Goal: Task Accomplishment & Management: Use online tool/utility

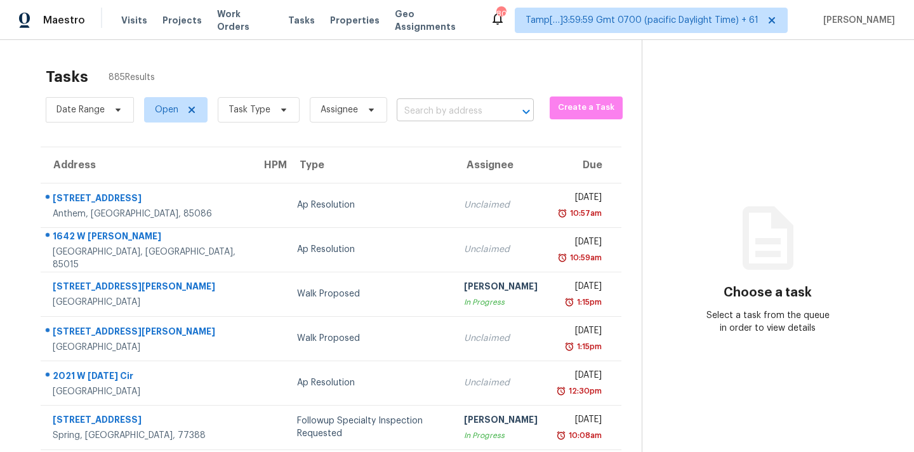
click at [433, 110] on input "text" at bounding box center [448, 112] width 102 height 20
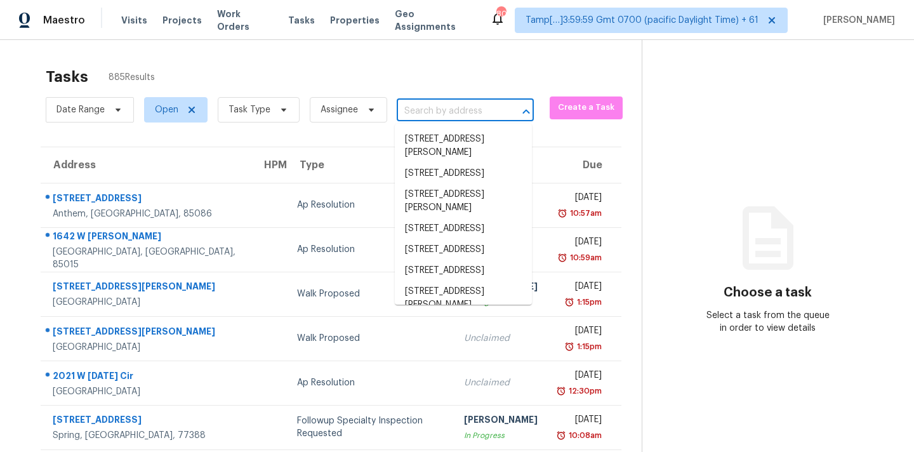
paste input "[STREET_ADDRESS][PERSON_NAME]"
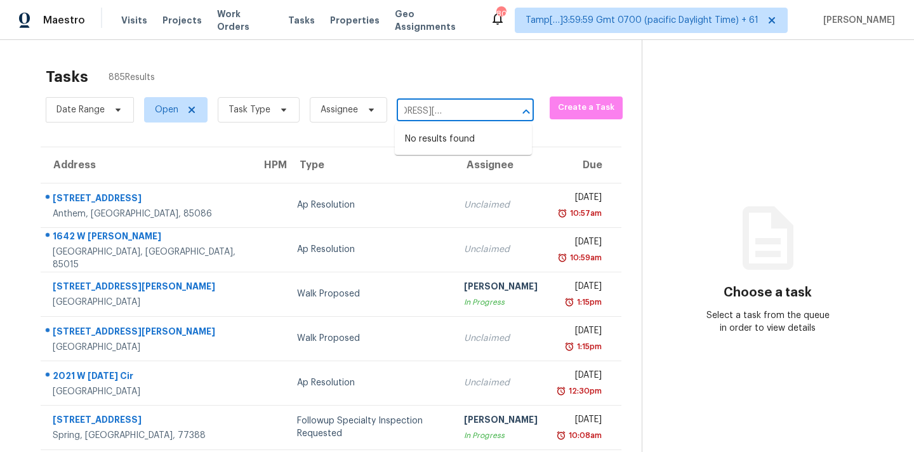
type input "[STREET_ADDRESS][PERSON_NAME]"
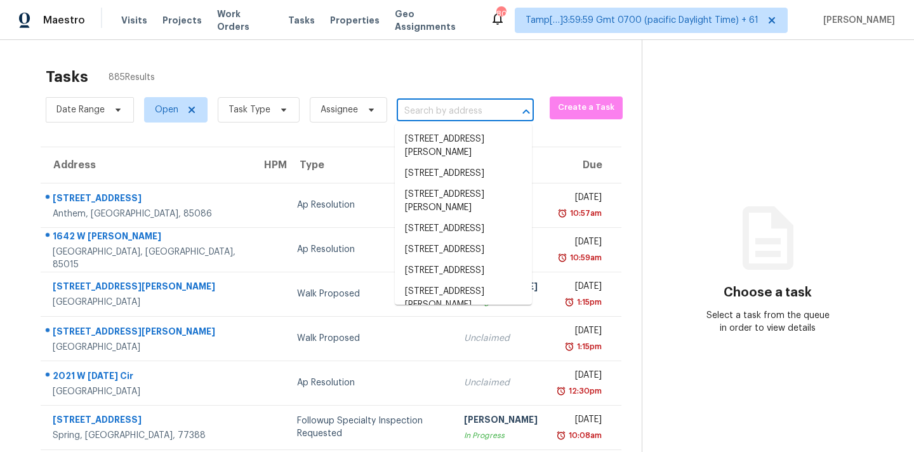
scroll to position [0, 0]
paste input "[STREET_ADDRESS][PERSON_NAME]"
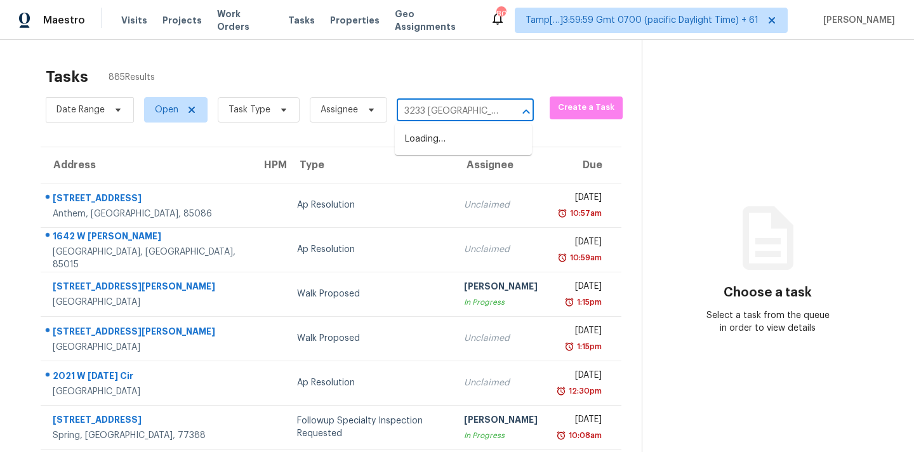
type input "3233 [GEOGRAPHIC_DATA]"
click at [447, 154] on li "[STREET_ADDRESS][PERSON_NAME]" at bounding box center [463, 146] width 137 height 34
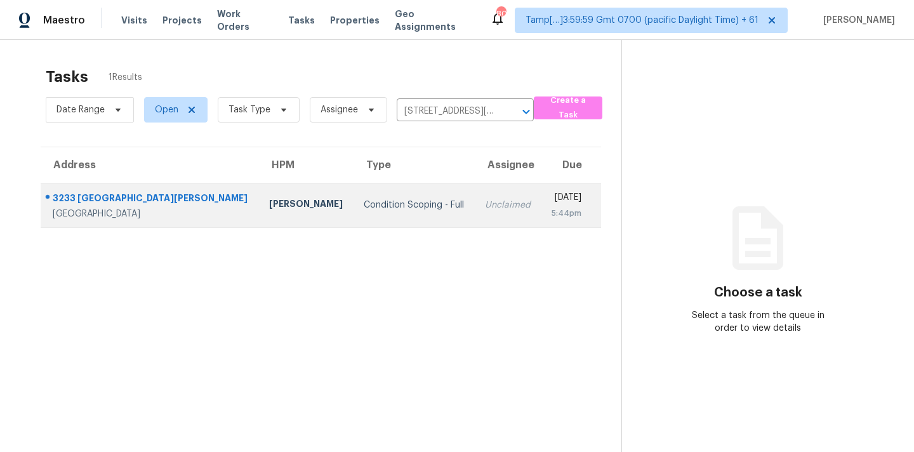
click at [475, 194] on td "Unclaimed" at bounding box center [508, 205] width 67 height 44
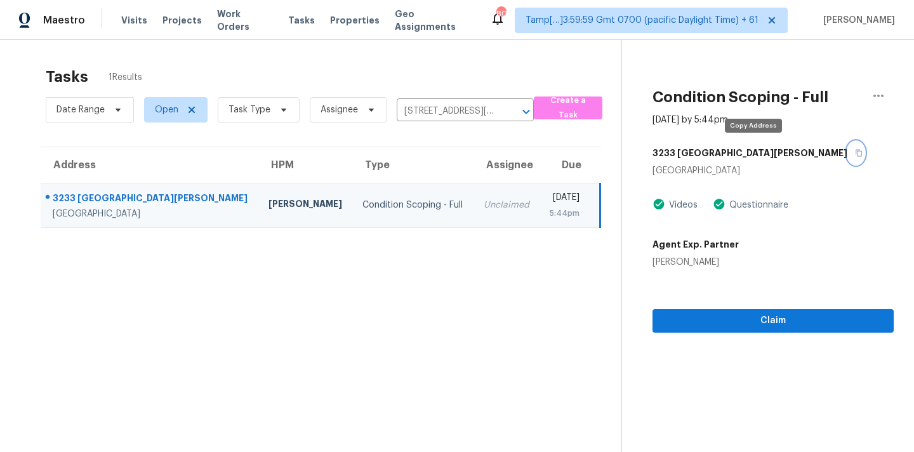
click at [855, 154] on icon "button" at bounding box center [859, 153] width 8 height 8
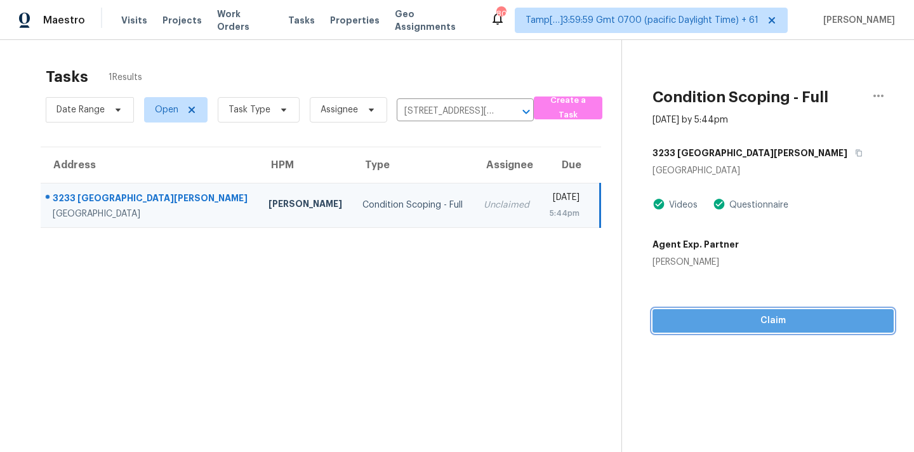
click at [760, 328] on button "Claim" at bounding box center [772, 320] width 241 height 23
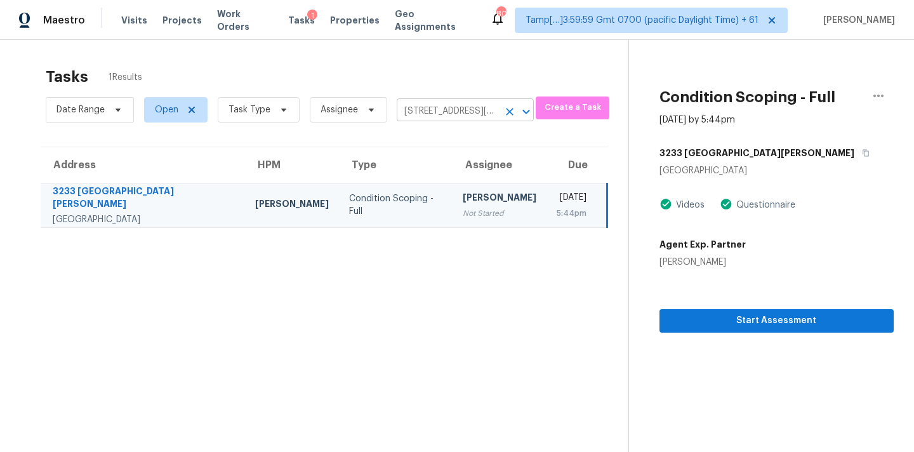
click at [411, 110] on input "[STREET_ADDRESS][PERSON_NAME]" at bounding box center [448, 112] width 102 height 20
paste input "[STREET_ADDRESS][PERSON_NAME]"
type input "[STREET_ADDRESS][PERSON_NAME]"
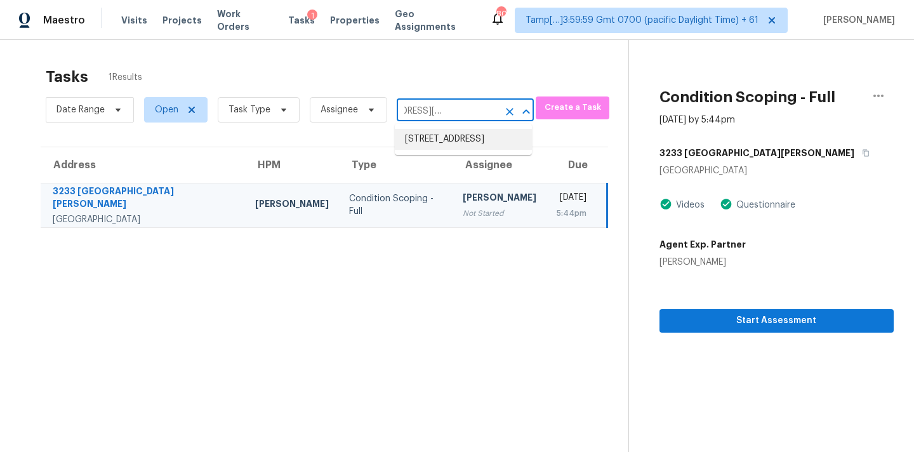
click at [431, 143] on li "[STREET_ADDRESS]" at bounding box center [463, 139] width 137 height 21
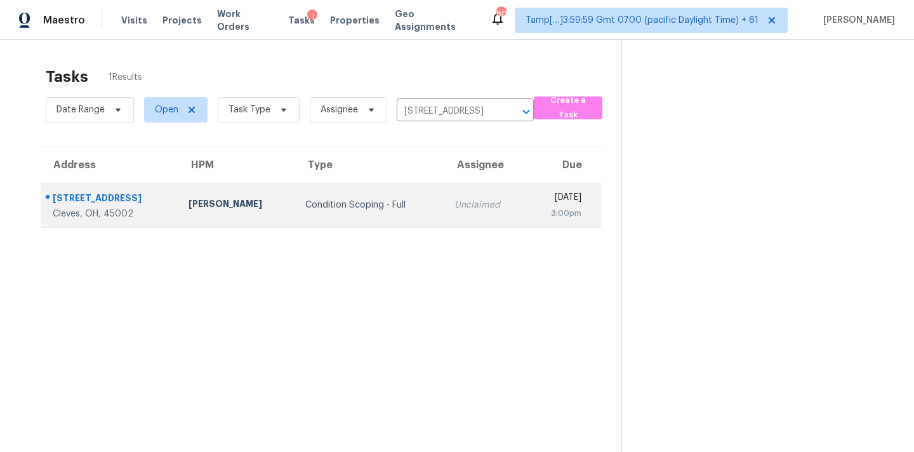
click at [454, 201] on div "Unclaimed" at bounding box center [485, 205] width 62 height 13
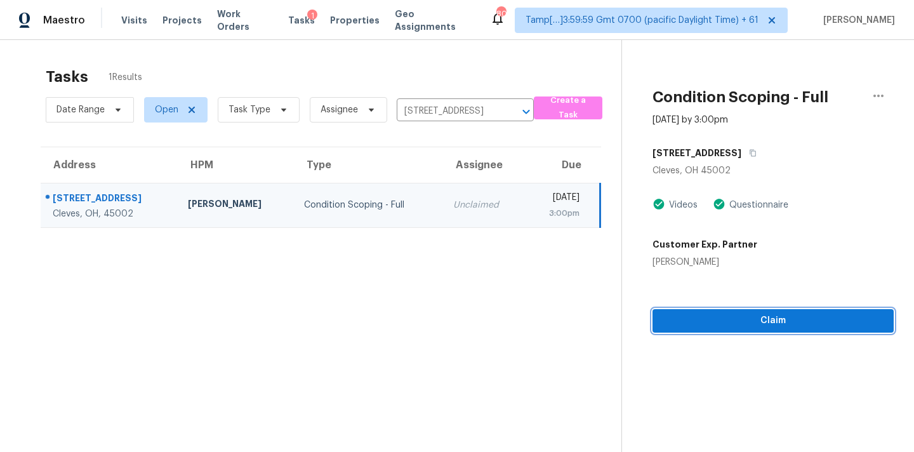
click at [727, 322] on span "Claim" at bounding box center [772, 321] width 221 height 16
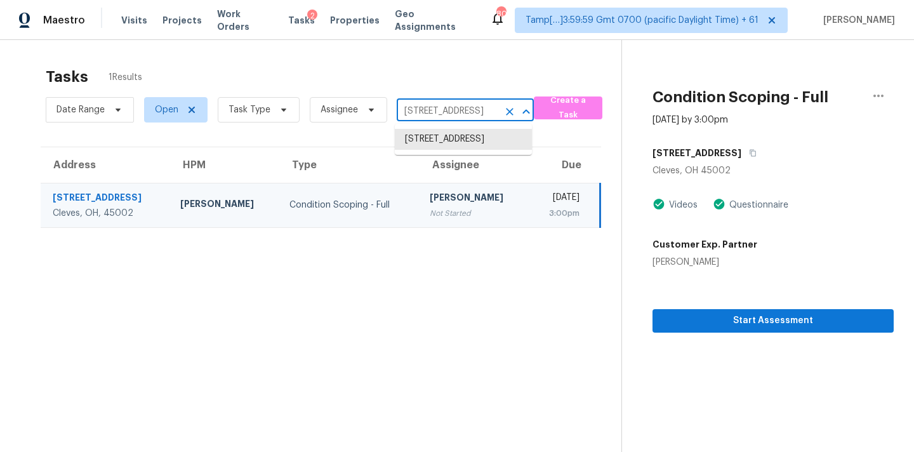
click at [412, 115] on input "[STREET_ADDRESS]" at bounding box center [448, 112] width 102 height 20
paste input "[STREET_ADDRESS]"
type input "[STREET_ADDRESS]"
click at [428, 145] on li "[STREET_ADDRESS]" at bounding box center [463, 139] width 137 height 21
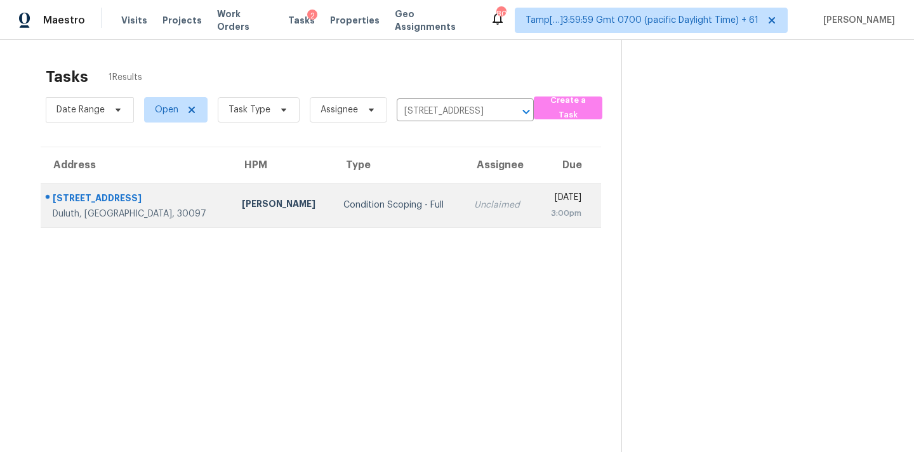
click at [474, 199] on div "Unclaimed" at bounding box center [499, 205] width 51 height 13
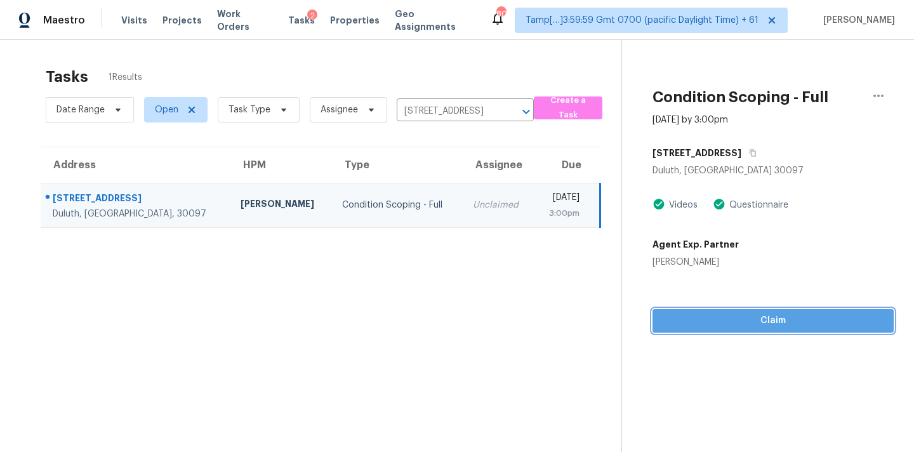
click at [717, 329] on button "Claim" at bounding box center [772, 320] width 241 height 23
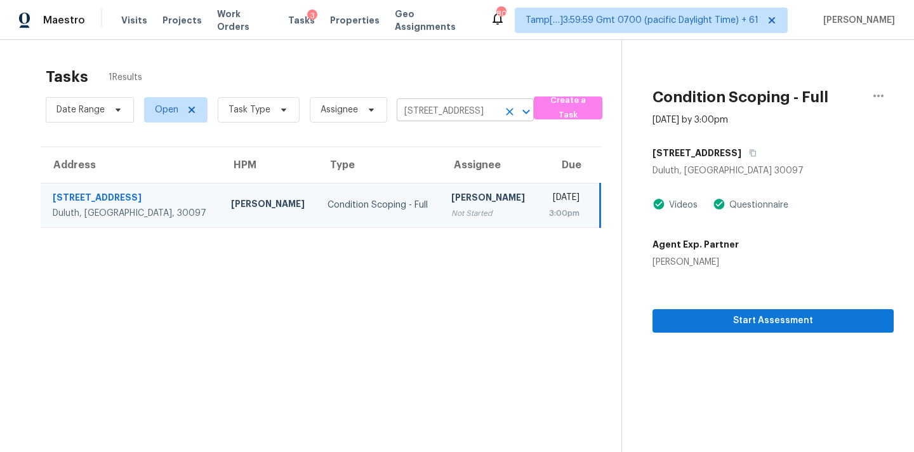
click at [435, 112] on input "[STREET_ADDRESS]" at bounding box center [448, 112] width 102 height 20
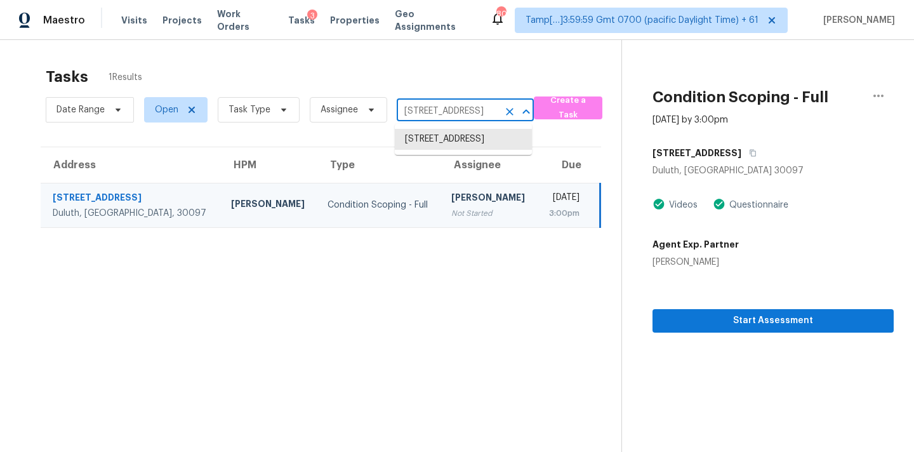
paste input "[STREET_ADDRESS]"
type input "[STREET_ADDRESS]"
click at [438, 138] on li "[STREET_ADDRESS]" at bounding box center [463, 139] width 137 height 21
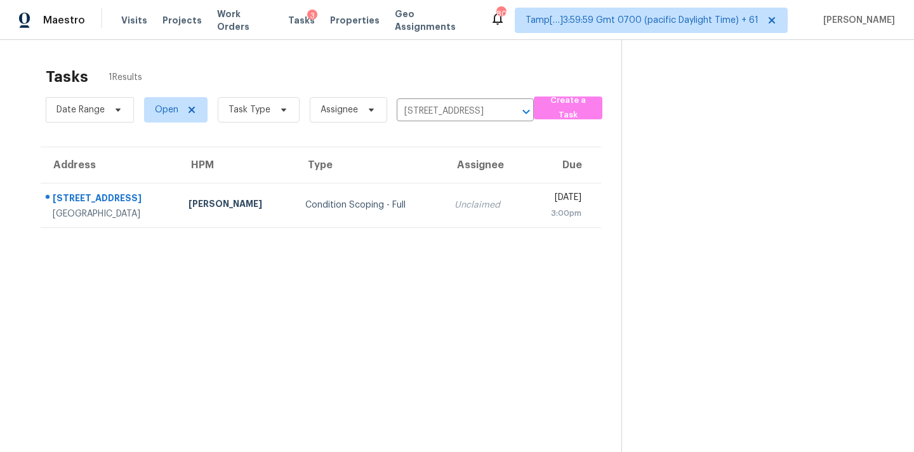
click at [460, 198] on td "Unclaimed" at bounding box center [485, 205] width 82 height 44
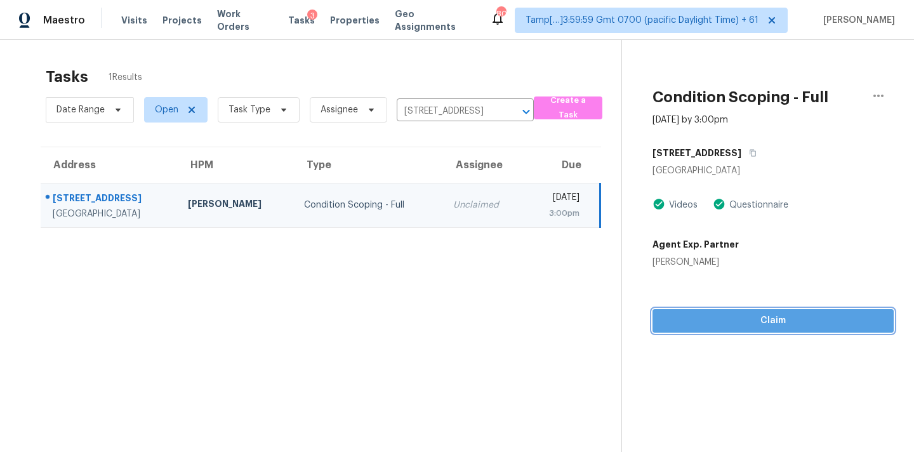
click at [749, 320] on span "Claim" at bounding box center [772, 321] width 221 height 16
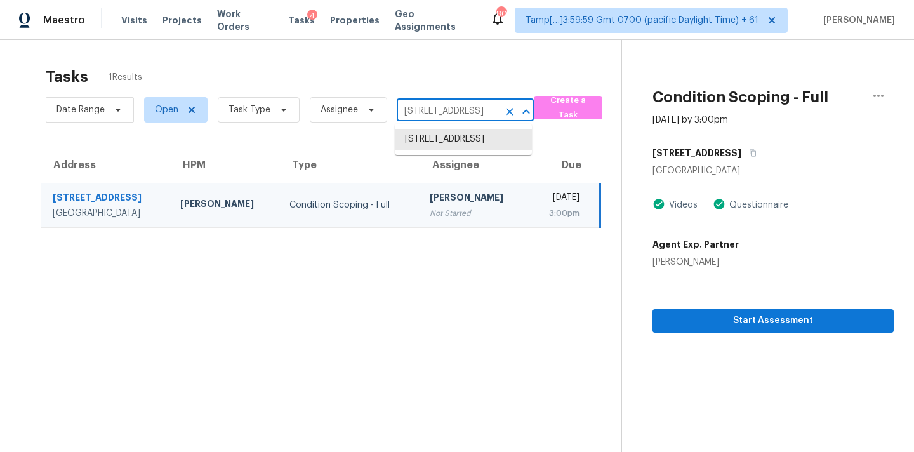
click at [431, 114] on input "[STREET_ADDRESS]" at bounding box center [448, 112] width 102 height 20
paste input "[STREET_ADDRESS][PERSON_NAME]"
type input "[STREET_ADDRESS][PERSON_NAME]"
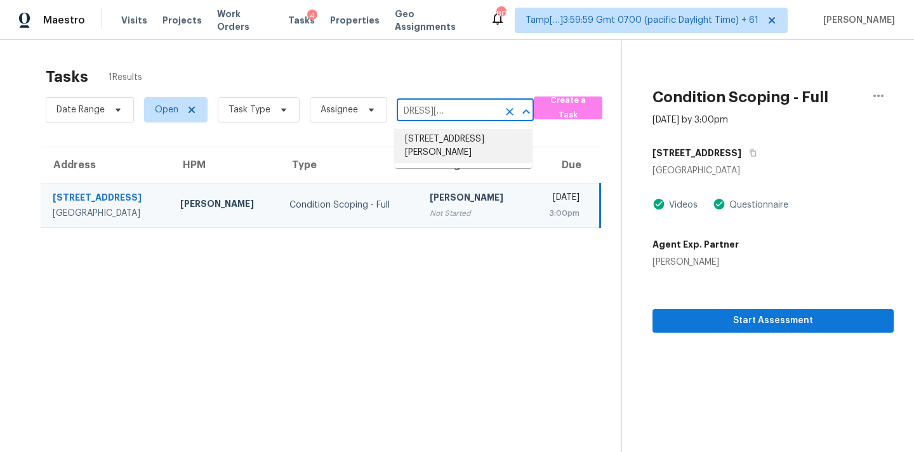
click at [435, 143] on li "[STREET_ADDRESS][PERSON_NAME]" at bounding box center [463, 146] width 137 height 34
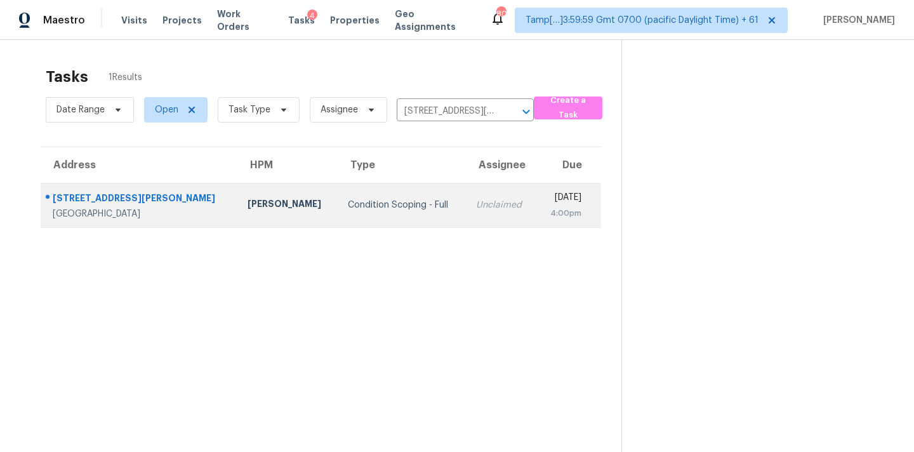
click at [466, 195] on td "Unclaimed" at bounding box center [501, 205] width 70 height 44
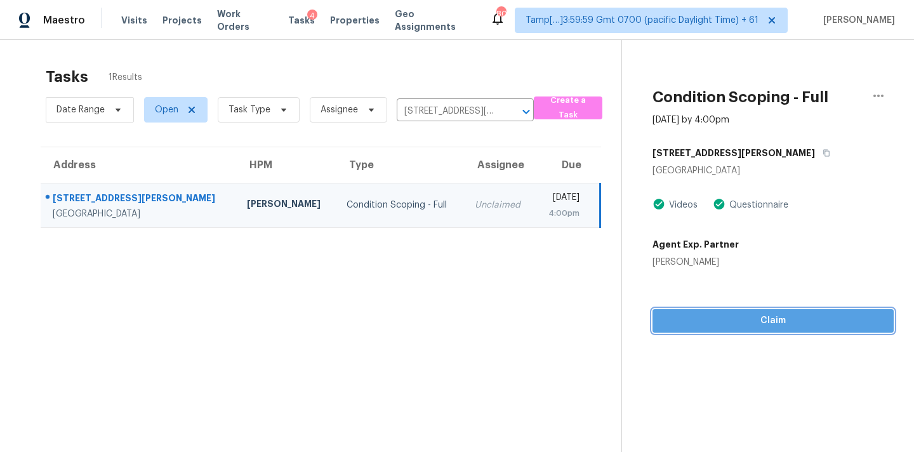
click at [731, 320] on span "Claim" at bounding box center [772, 321] width 221 height 16
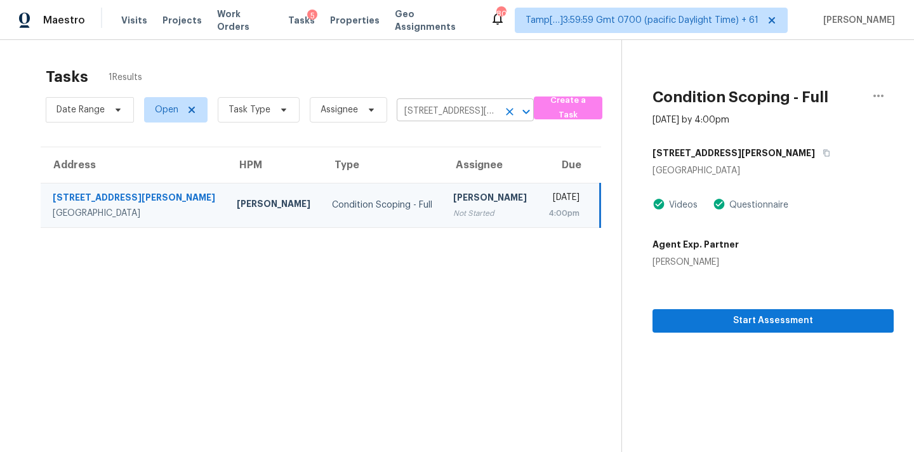
click at [444, 103] on input "[STREET_ADDRESS][PERSON_NAME]" at bounding box center [448, 112] width 102 height 20
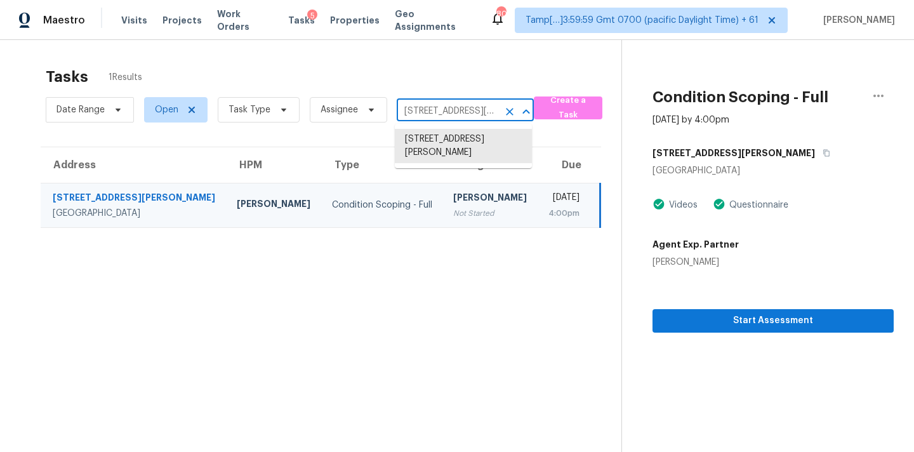
click at [444, 103] on input "[STREET_ADDRESS][PERSON_NAME]" at bounding box center [448, 112] width 102 height 20
paste input "[STREET_ADDRESS]"
type input "[STREET_ADDRESS]"
click at [444, 149] on li "[STREET_ADDRESS]" at bounding box center [463, 139] width 137 height 21
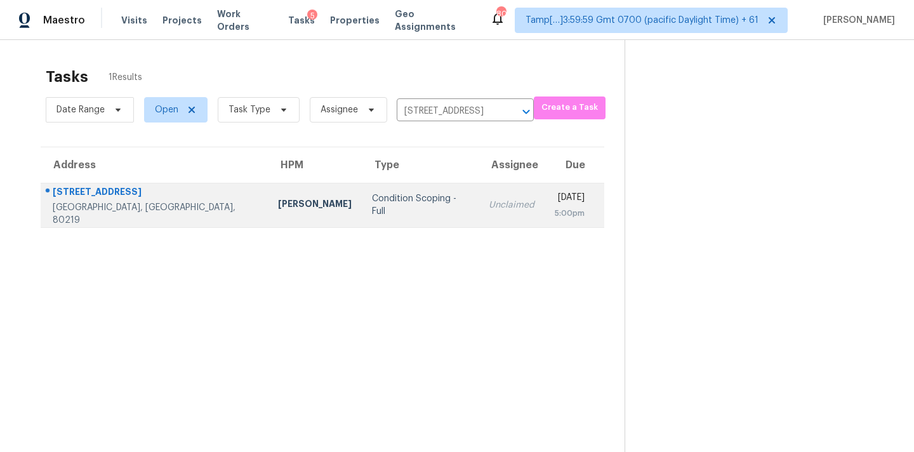
click at [489, 201] on div "Unclaimed" at bounding box center [512, 205] width 46 height 13
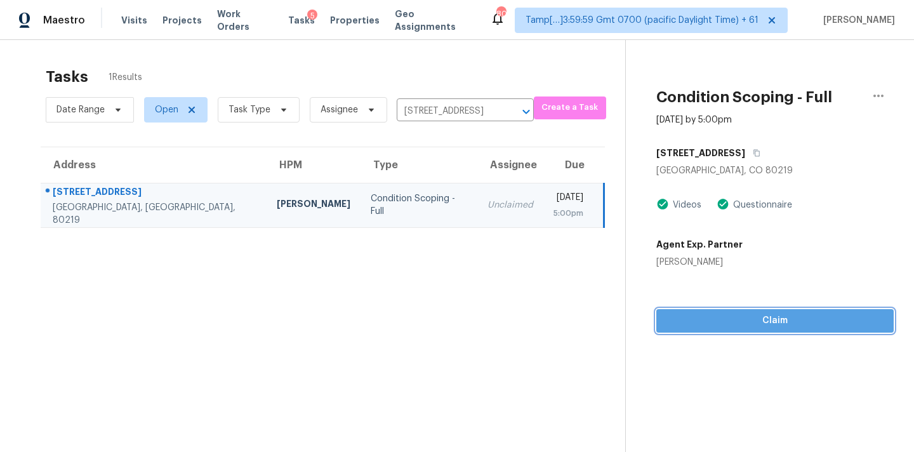
click at [753, 325] on span "Claim" at bounding box center [774, 321] width 217 height 16
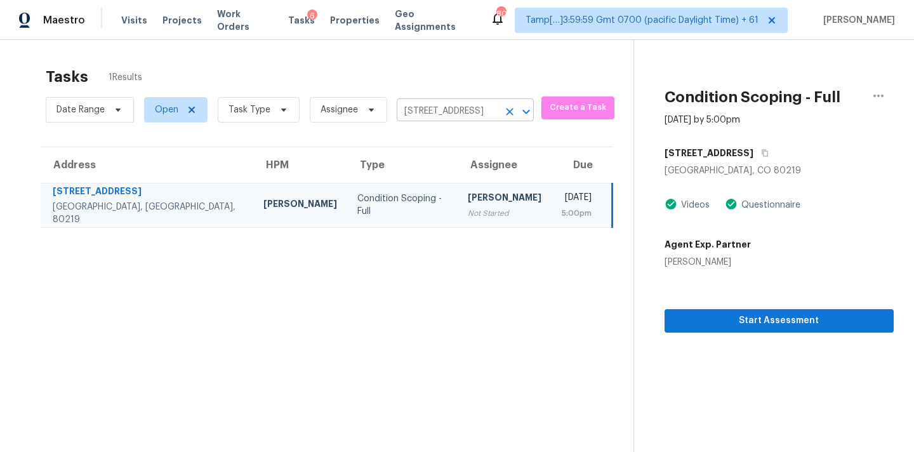
click at [510, 114] on icon "Clear" at bounding box center [510, 112] width 8 height 8
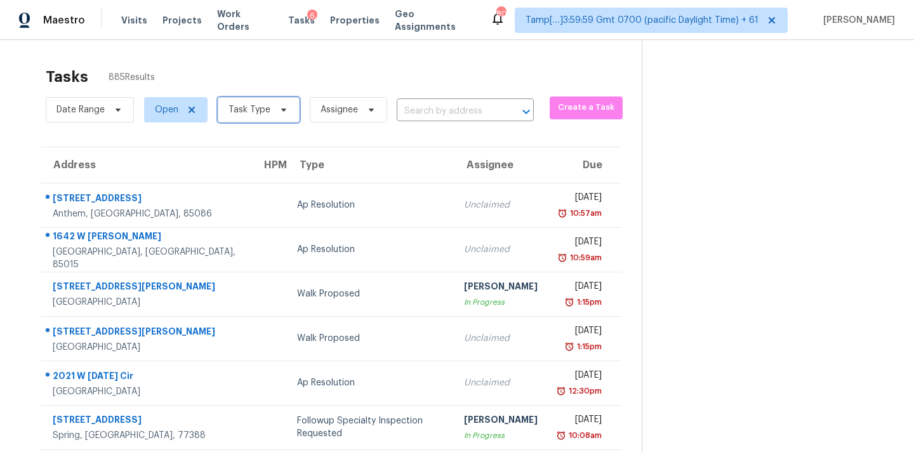
click at [280, 116] on span "Task Type" at bounding box center [259, 109] width 82 height 25
click at [167, 103] on span "Open" at bounding box center [166, 109] width 23 height 13
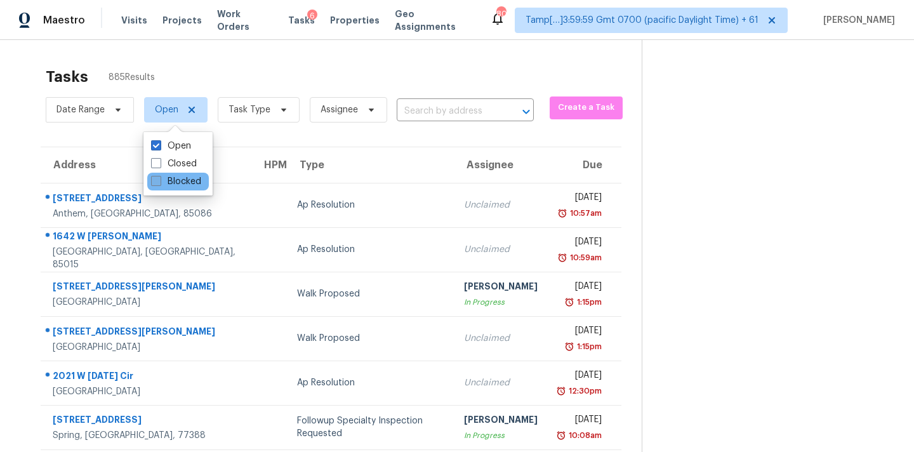
click at [192, 179] on label "Blocked" at bounding box center [176, 181] width 50 height 13
click at [159, 179] on input "Blocked" at bounding box center [155, 179] width 8 height 8
checkbox input "true"
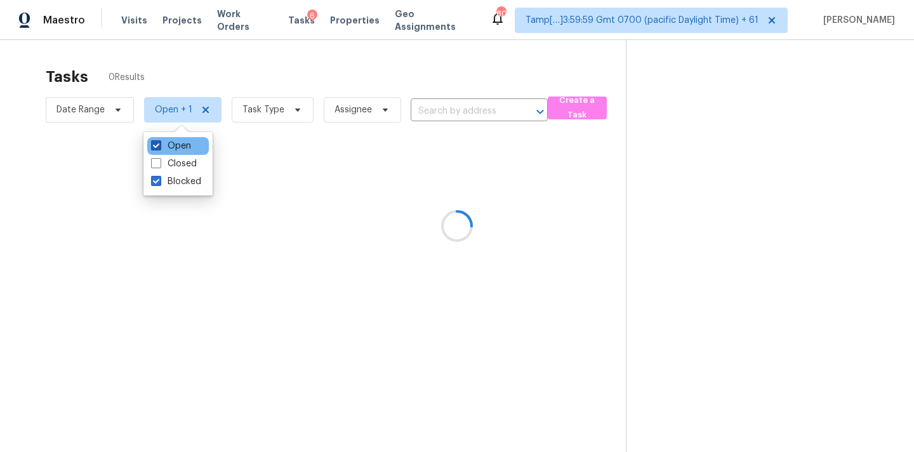
click at [186, 143] on label "Open" at bounding box center [171, 146] width 40 height 13
click at [159, 143] on input "Open" at bounding box center [155, 144] width 8 height 8
checkbox input "false"
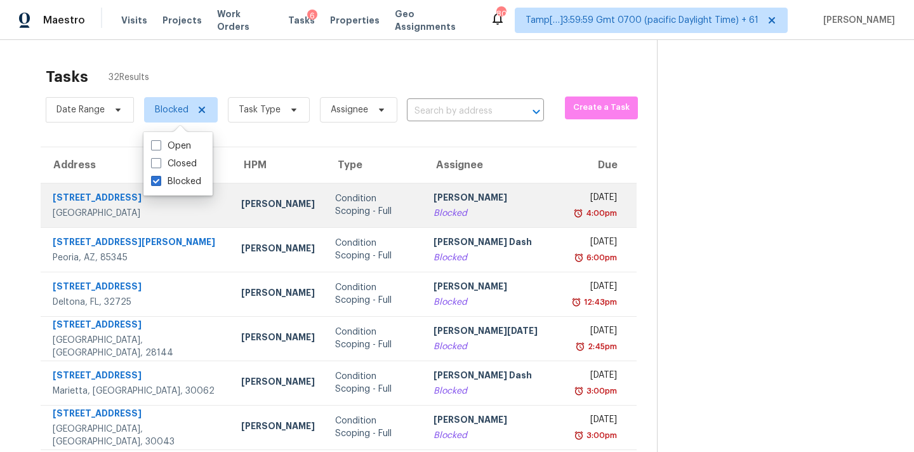
click at [362, 214] on td "Condition Scoping - Full" at bounding box center [374, 205] width 98 height 44
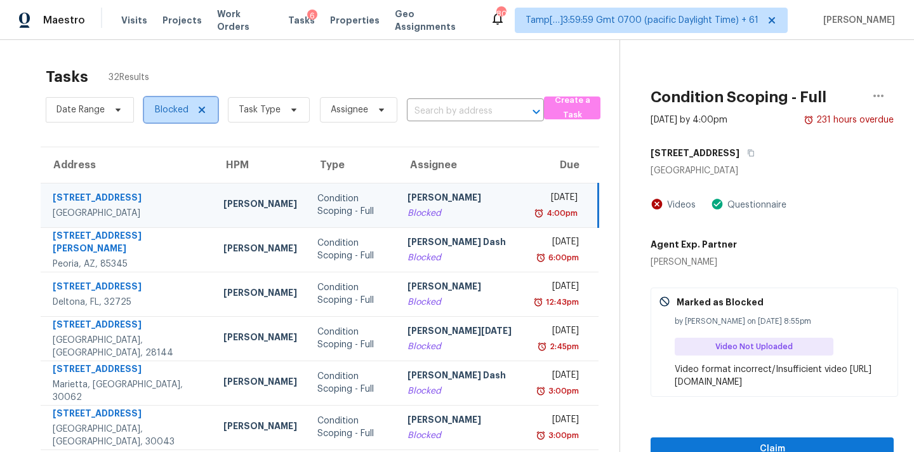
click at [175, 120] on span "Blocked" at bounding box center [181, 109] width 74 height 25
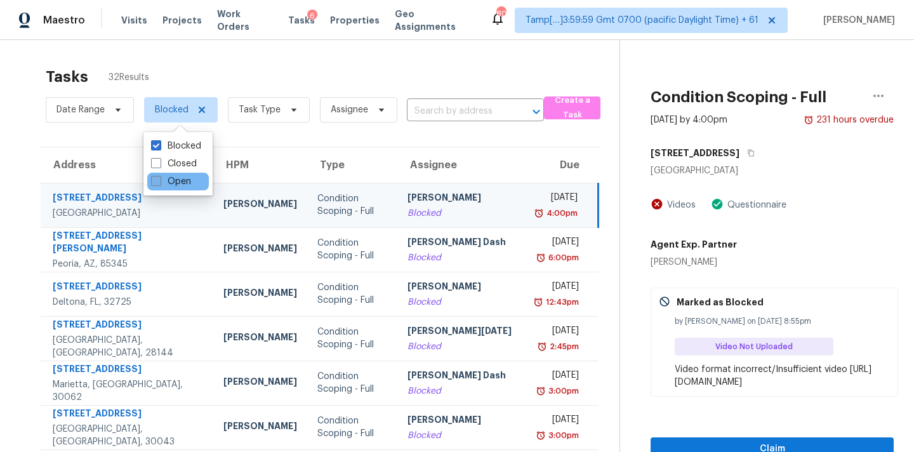
click at [185, 181] on label "Open" at bounding box center [171, 181] width 40 height 13
click at [159, 181] on input "Open" at bounding box center [155, 179] width 8 height 8
checkbox input "true"
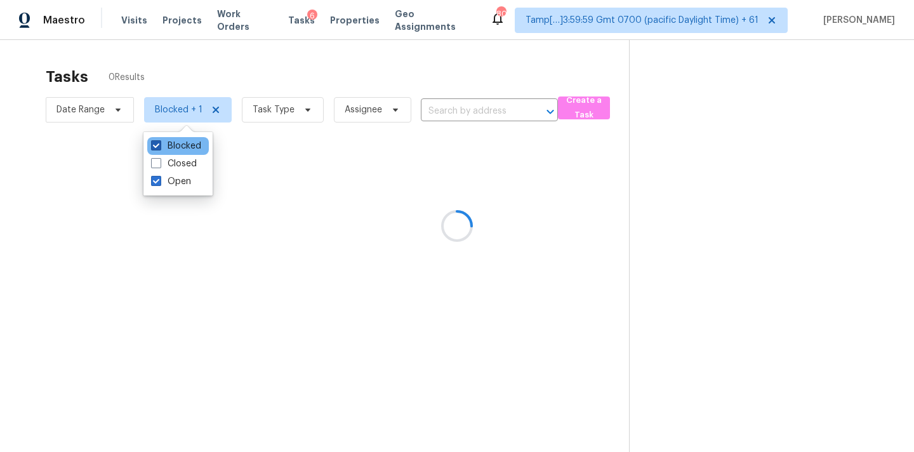
click at [185, 148] on label "Blocked" at bounding box center [176, 146] width 50 height 13
click at [159, 148] on input "Blocked" at bounding box center [155, 144] width 8 height 8
checkbox input "false"
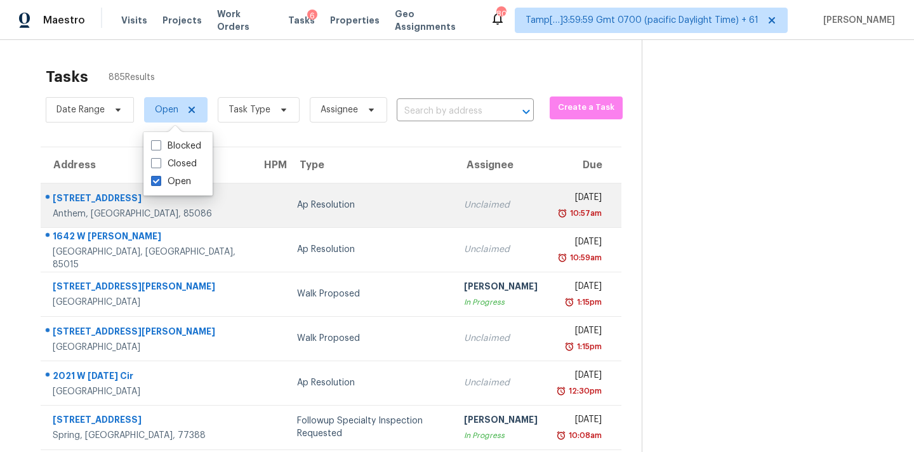
click at [353, 199] on div "Ap Resolution" at bounding box center [370, 205] width 147 height 13
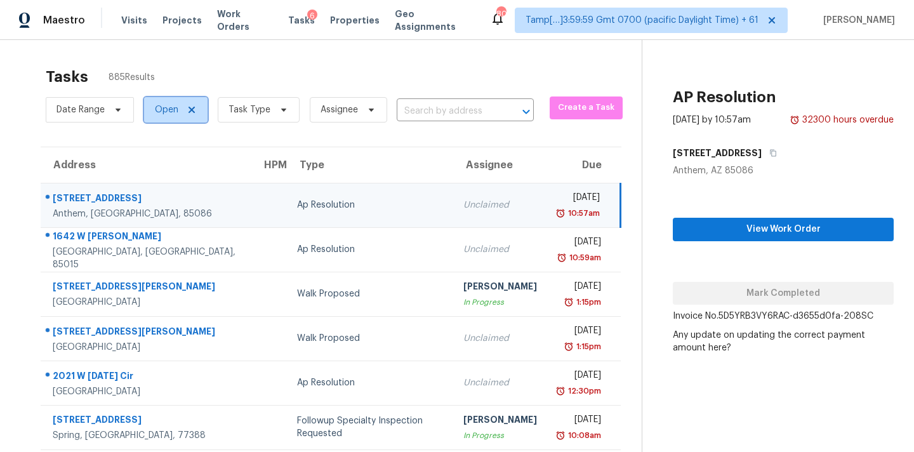
click at [163, 107] on span "Open" at bounding box center [166, 109] width 23 height 13
click at [314, 204] on div "Ap Resolution" at bounding box center [370, 205] width 146 height 13
click at [260, 114] on span "Task Type" at bounding box center [249, 109] width 42 height 13
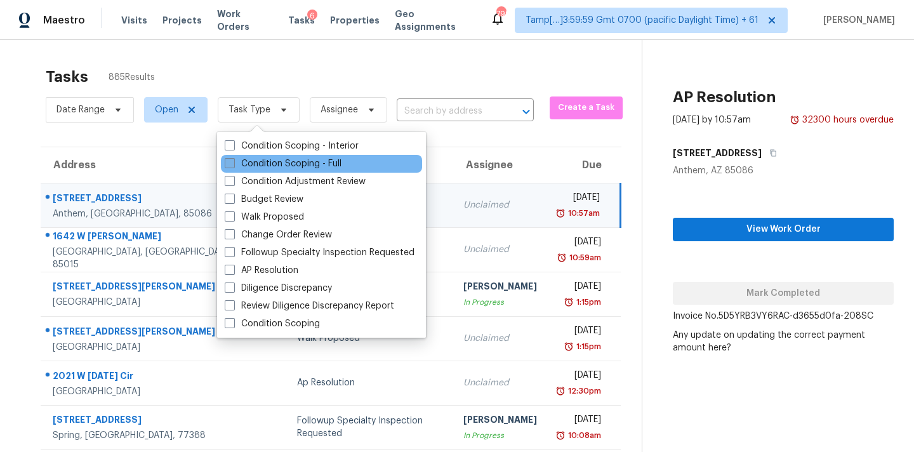
click at [266, 163] on label "Condition Scoping - Full" at bounding box center [283, 163] width 117 height 13
click at [233, 163] on input "Condition Scoping - Full" at bounding box center [229, 161] width 8 height 8
checkbox input "true"
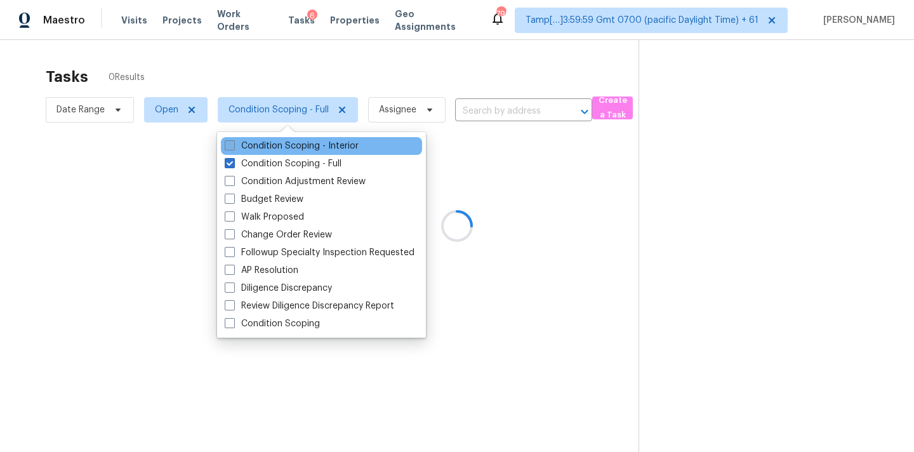
click at [283, 145] on label "Condition Scoping - Interior" at bounding box center [292, 146] width 134 height 13
click at [233, 145] on input "Condition Scoping - Interior" at bounding box center [229, 144] width 8 height 8
checkbox input "true"
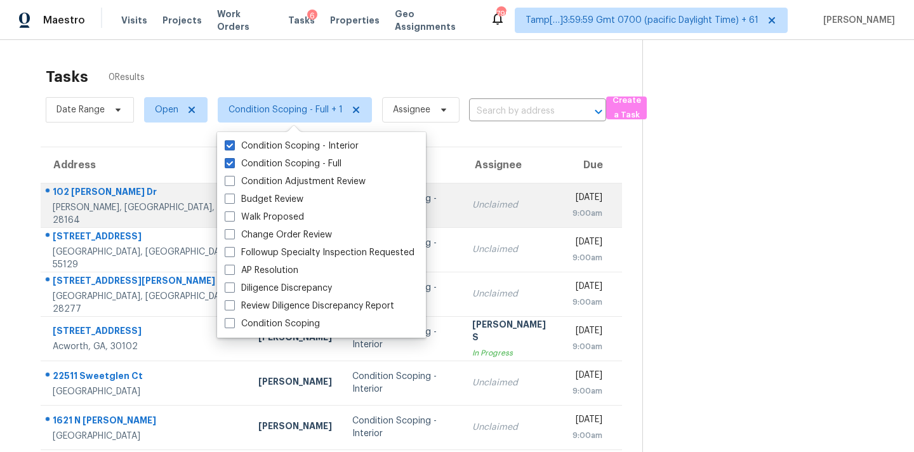
click at [472, 204] on div "Unclaimed" at bounding box center [512, 205] width 80 height 13
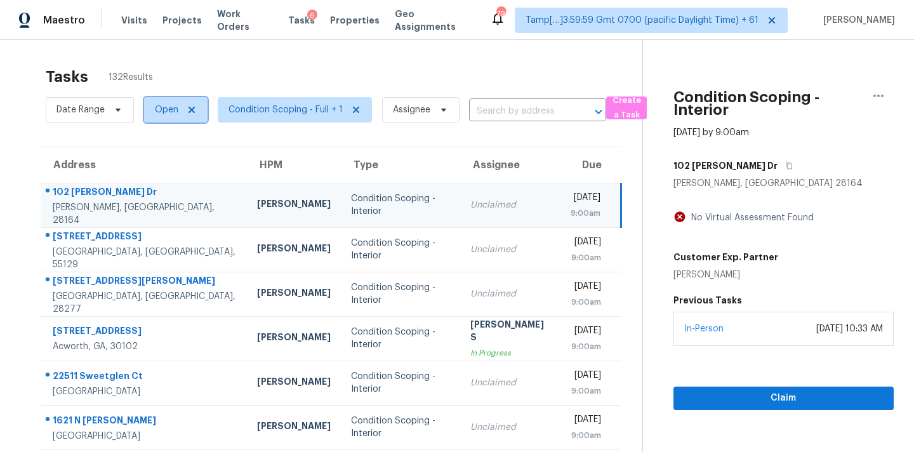
click at [171, 112] on span "Open" at bounding box center [166, 109] width 23 height 13
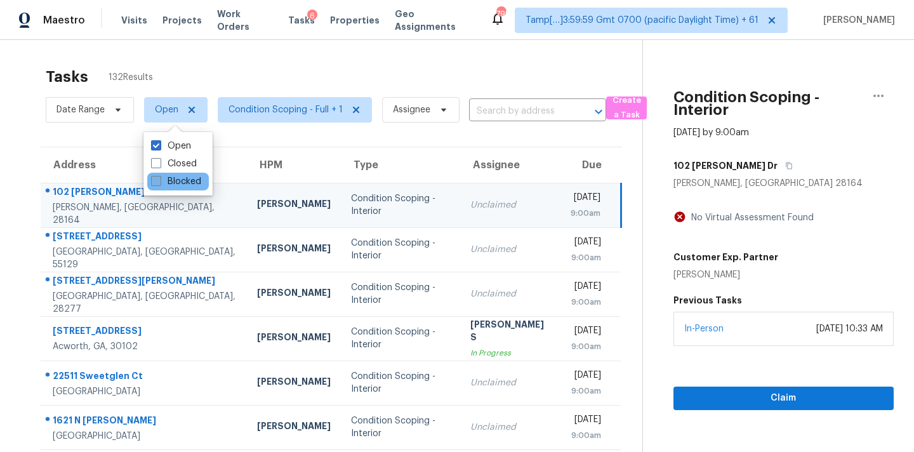
click at [182, 182] on label "Blocked" at bounding box center [176, 181] width 50 height 13
click at [159, 182] on input "Blocked" at bounding box center [155, 179] width 8 height 8
checkbox input "true"
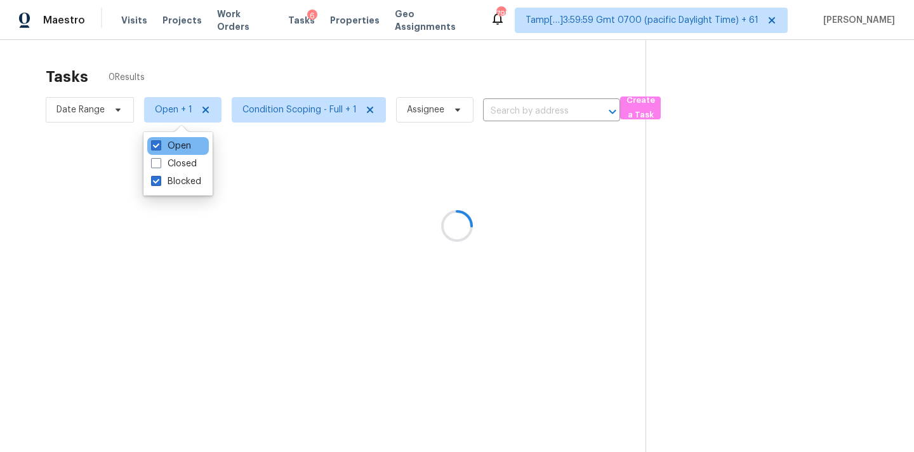
click at [190, 147] on div "Open" at bounding box center [178, 146] width 62 height 18
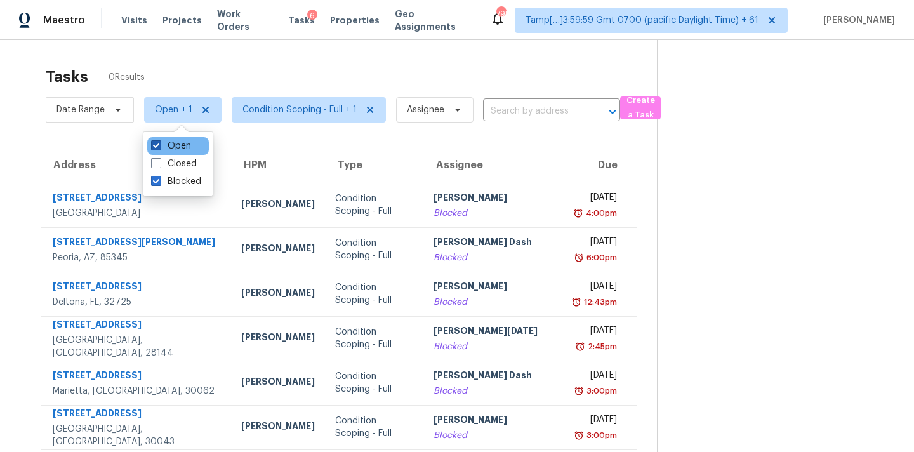
click at [176, 147] on label "Open" at bounding box center [171, 146] width 40 height 13
click at [159, 147] on input "Open" at bounding box center [155, 144] width 8 height 8
checkbox input "false"
click at [438, 109] on span "Assignee" at bounding box center [421, 109] width 37 height 13
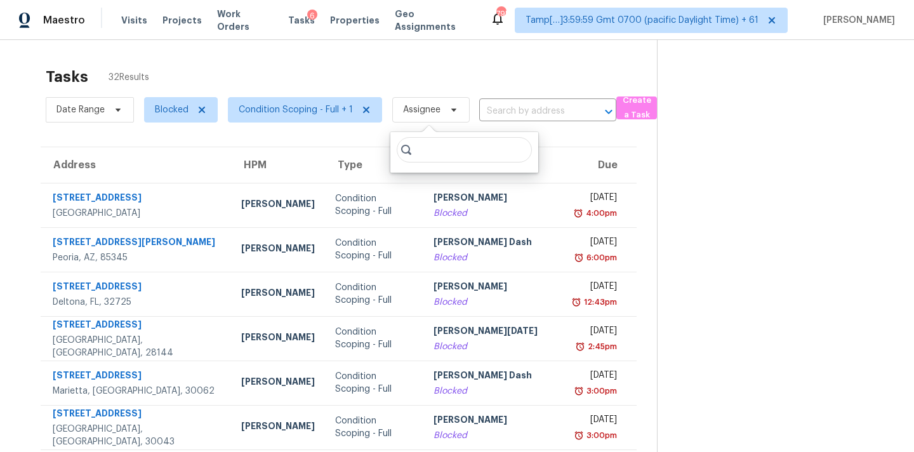
click at [435, 150] on input "search" at bounding box center [464, 149] width 135 height 25
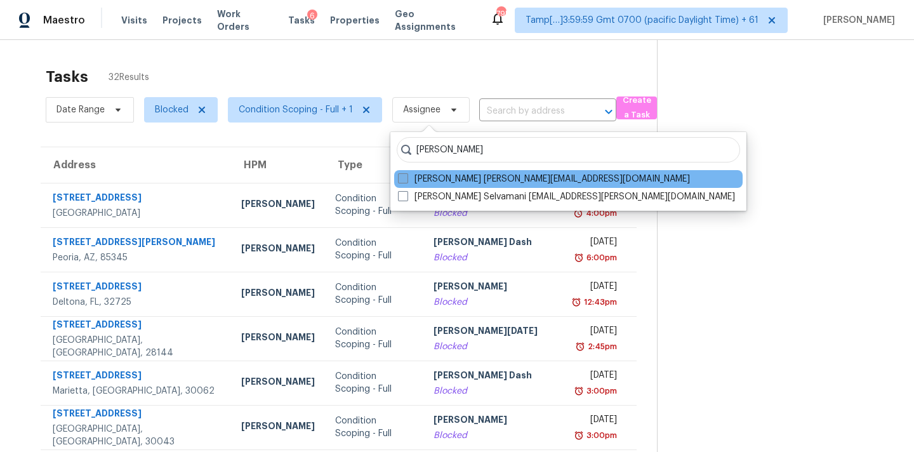
type input "[PERSON_NAME]"
click at [440, 177] on label "[PERSON_NAME] [PERSON_NAME][EMAIL_ADDRESS][DOMAIN_NAME]" at bounding box center [544, 179] width 292 height 13
click at [406, 177] on input "[PERSON_NAME] [PERSON_NAME][EMAIL_ADDRESS][DOMAIN_NAME]" at bounding box center [402, 177] width 8 height 8
checkbox input "true"
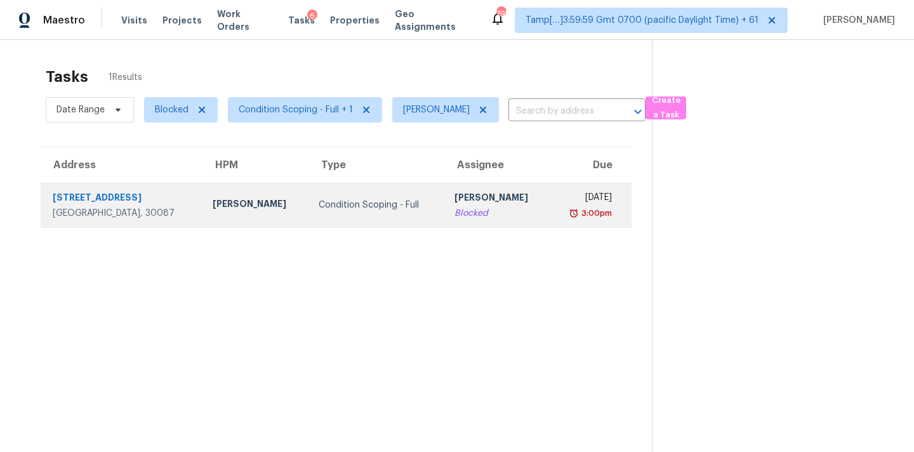
click at [454, 209] on div "Blocked" at bounding box center [496, 213] width 85 height 13
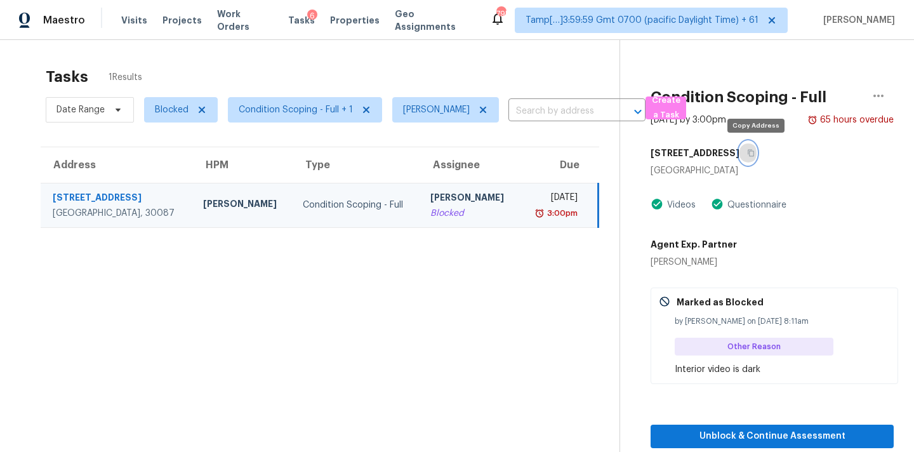
click at [754, 154] on icon "button" at bounding box center [751, 153] width 8 height 8
click at [175, 115] on span "Blocked" at bounding box center [172, 109] width 34 height 13
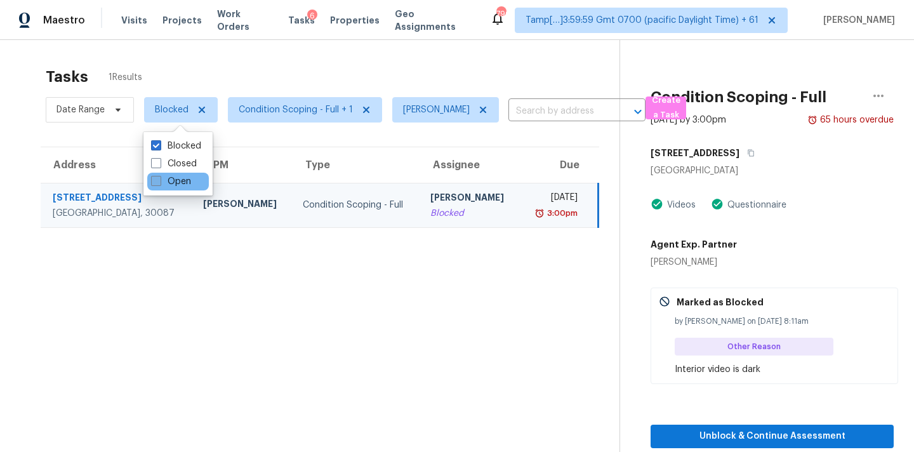
click at [175, 185] on label "Open" at bounding box center [171, 181] width 40 height 13
click at [159, 183] on input "Open" at bounding box center [155, 179] width 8 height 8
checkbox input "true"
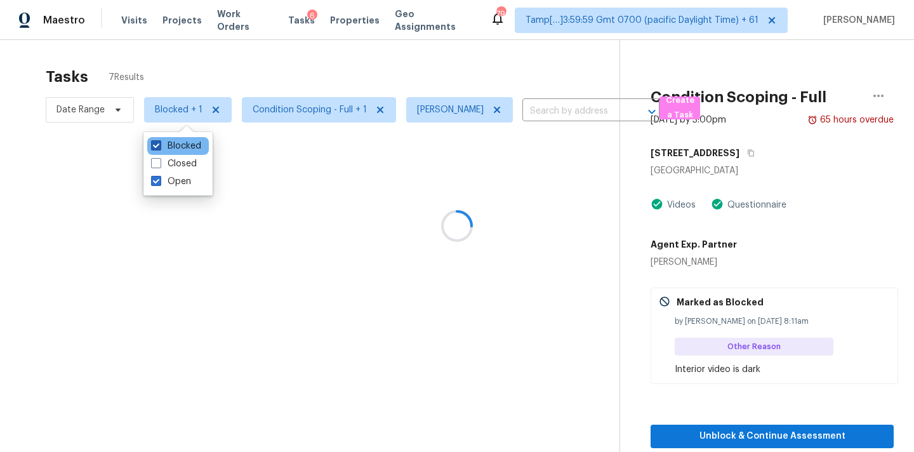
click at [177, 144] on label "Blocked" at bounding box center [176, 146] width 50 height 13
click at [159, 144] on input "Blocked" at bounding box center [155, 144] width 8 height 8
checkbox input "false"
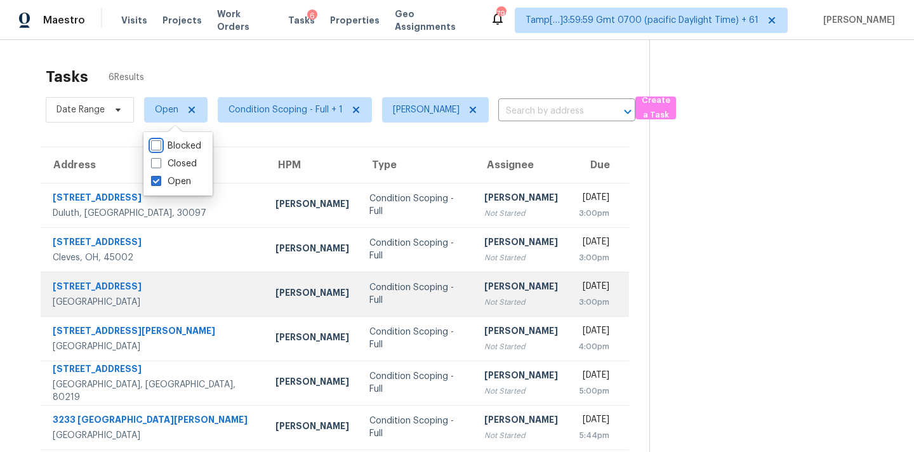
scroll to position [40, 0]
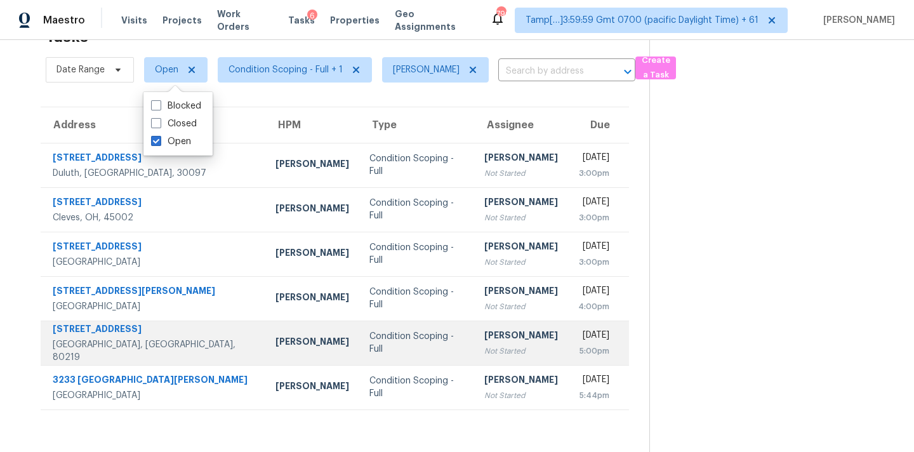
click at [478, 359] on td "[PERSON_NAME] Not Started" at bounding box center [521, 342] width 94 height 44
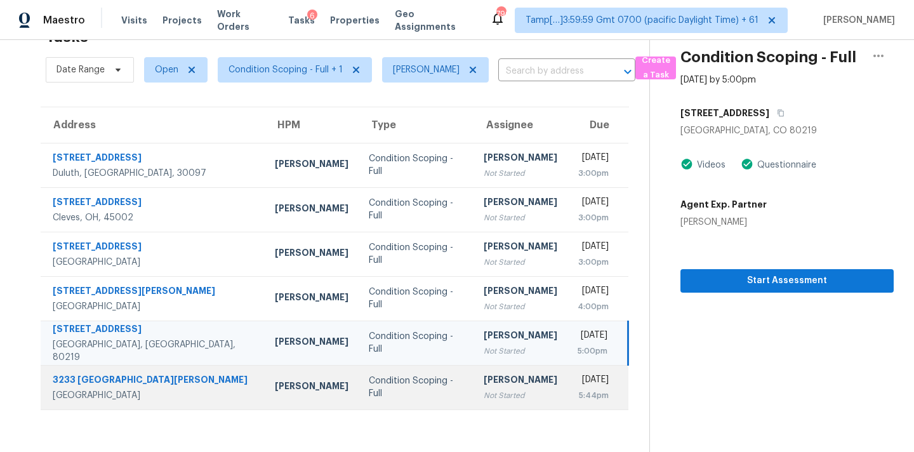
click at [395, 376] on td "Condition Scoping - Full" at bounding box center [416, 387] width 115 height 44
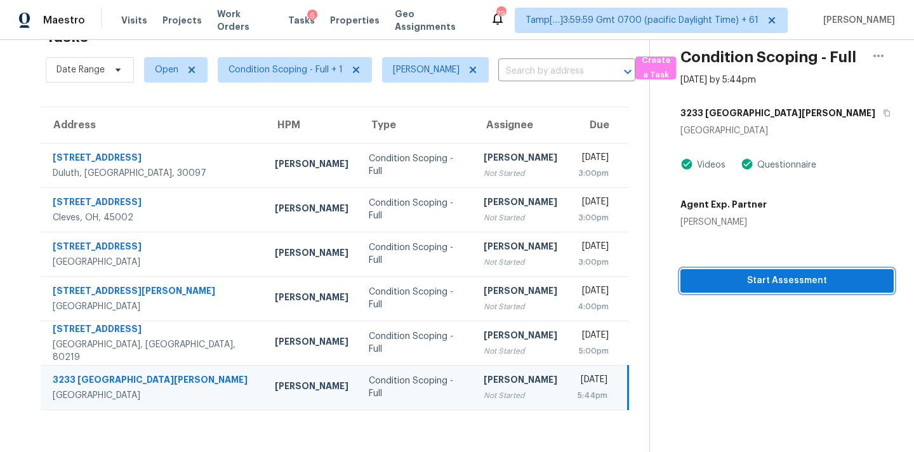
click at [760, 286] on span "Start Assessment" at bounding box center [786, 281] width 193 height 16
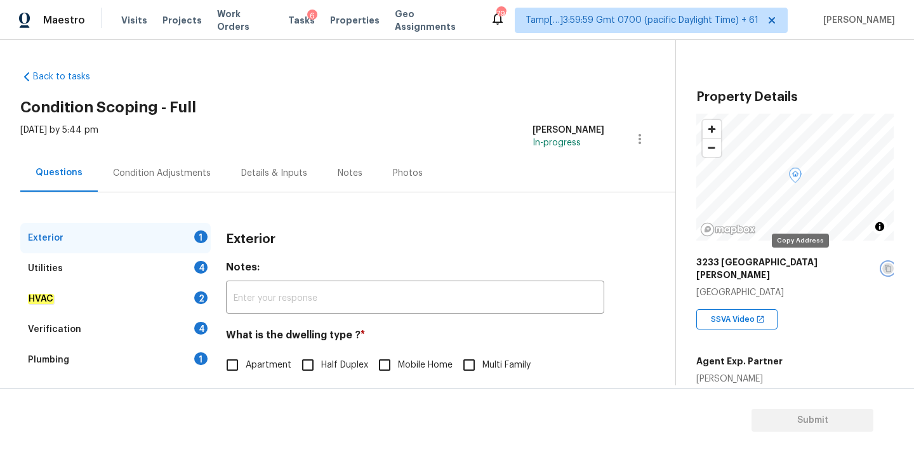
click at [884, 265] on icon "button" at bounding box center [888, 269] width 8 height 8
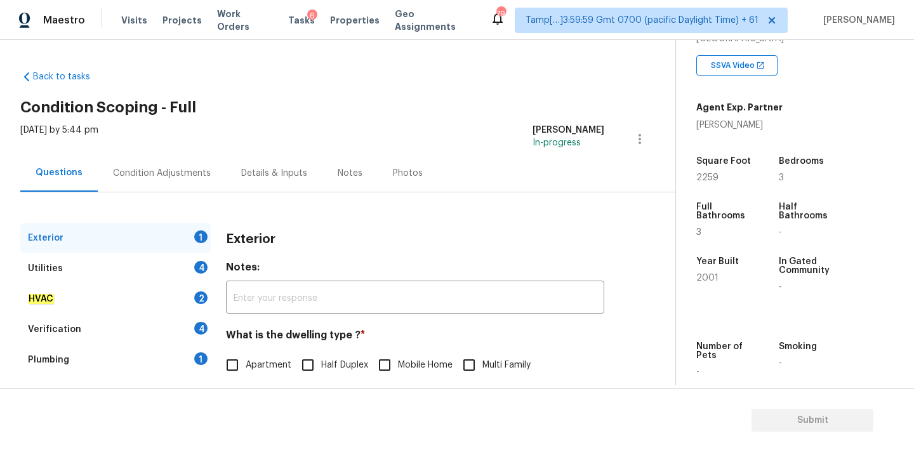
scroll to position [159, 0]
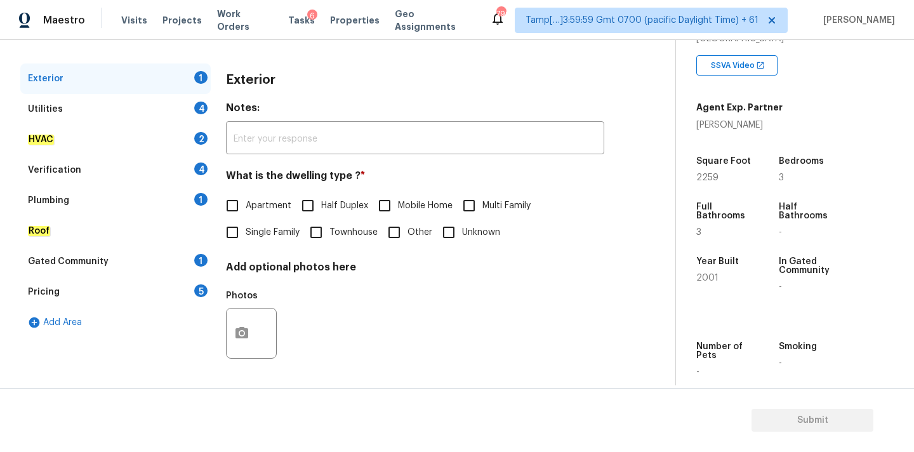
click at [261, 232] on span "Single Family" at bounding box center [273, 232] width 54 height 13
click at [246, 232] on input "Single Family" at bounding box center [232, 232] width 27 height 27
checkbox input "true"
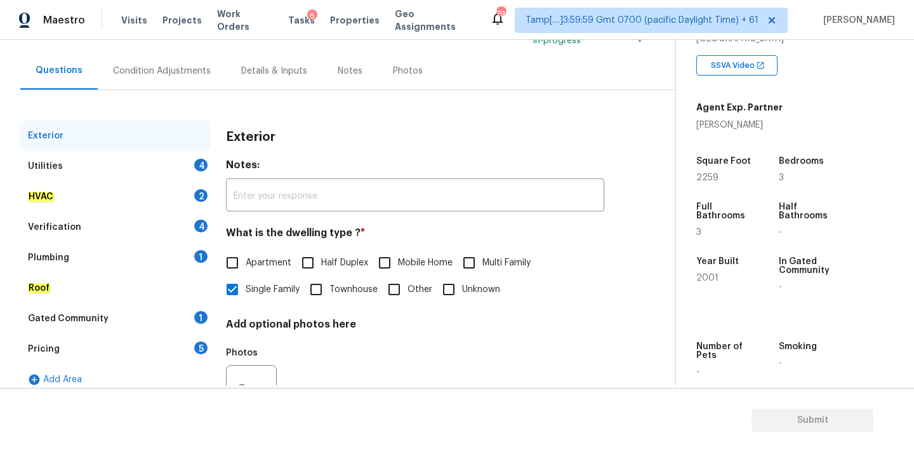
scroll to position [86, 0]
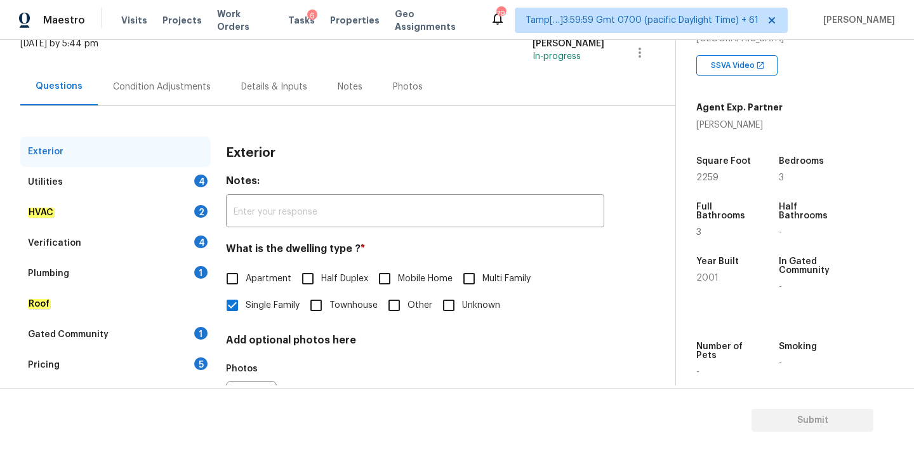
click at [176, 86] on div "Condition Adjustments" at bounding box center [162, 87] width 98 height 13
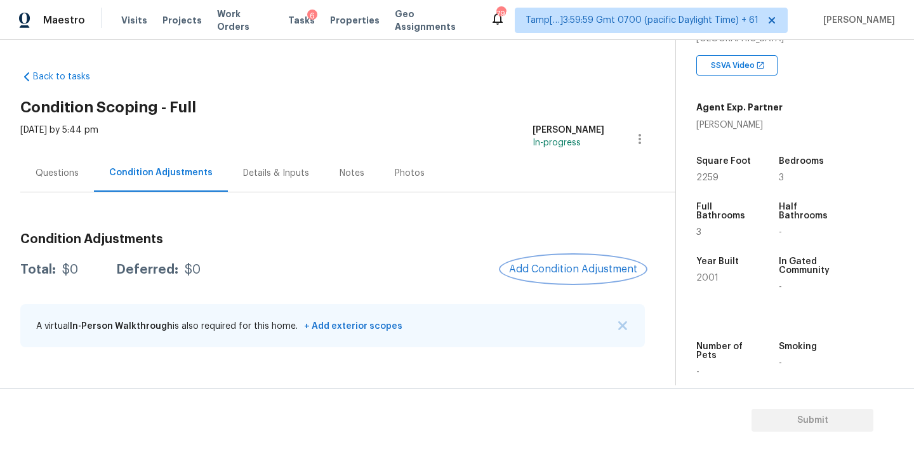
click at [551, 271] on span "Add Condition Adjustment" at bounding box center [573, 268] width 128 height 11
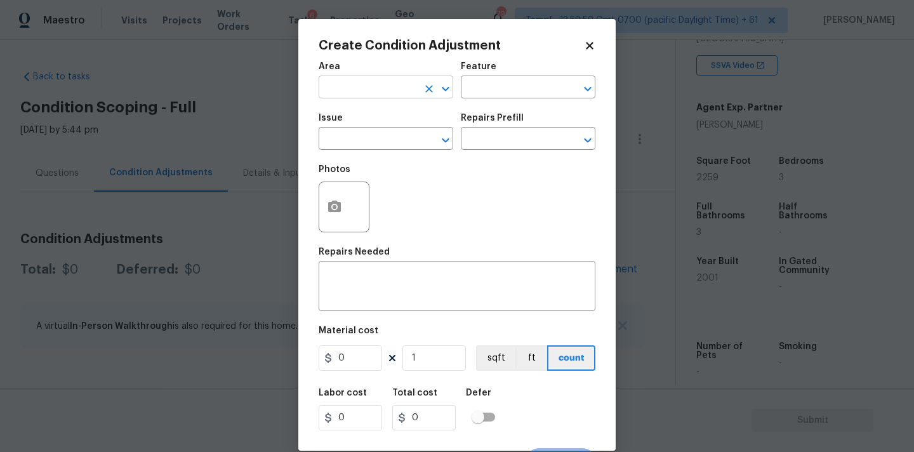
click at [384, 89] on input "text" at bounding box center [368, 89] width 99 height 20
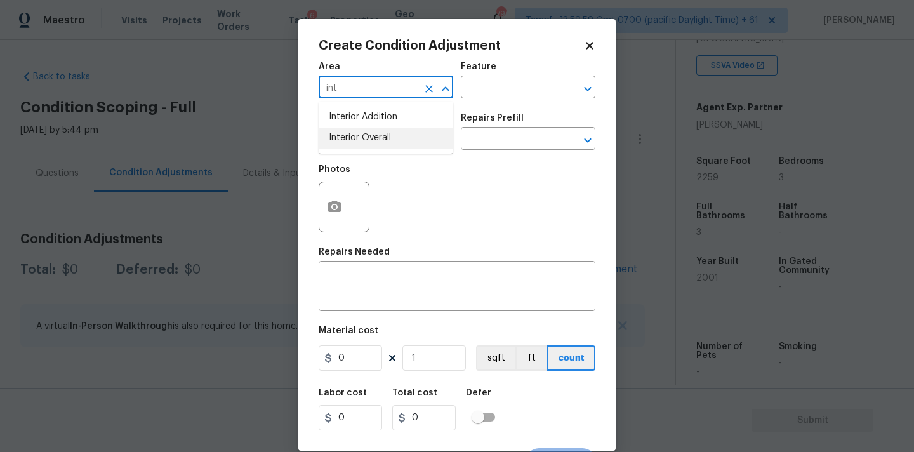
click at [384, 138] on li "Interior Overall" at bounding box center [386, 138] width 135 height 21
type input "Interior Overall"
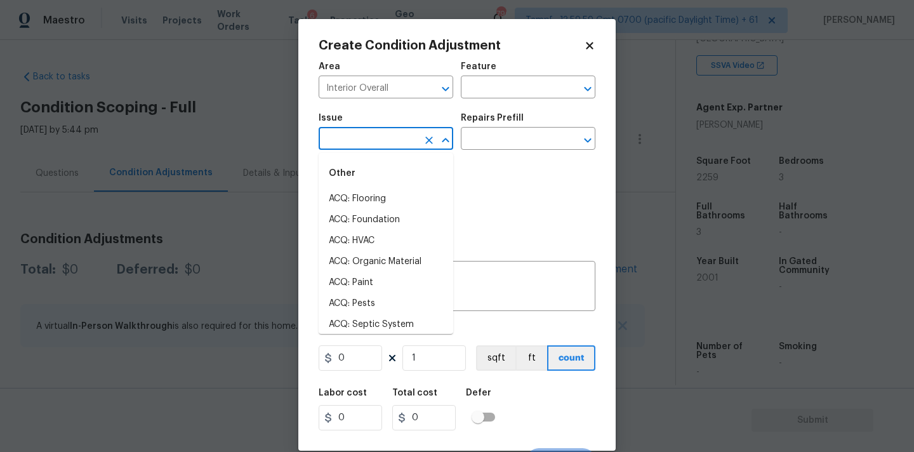
click at [384, 142] on input "text" at bounding box center [368, 140] width 99 height 20
click at [379, 199] on li "Light Pet Odor" at bounding box center [386, 198] width 135 height 21
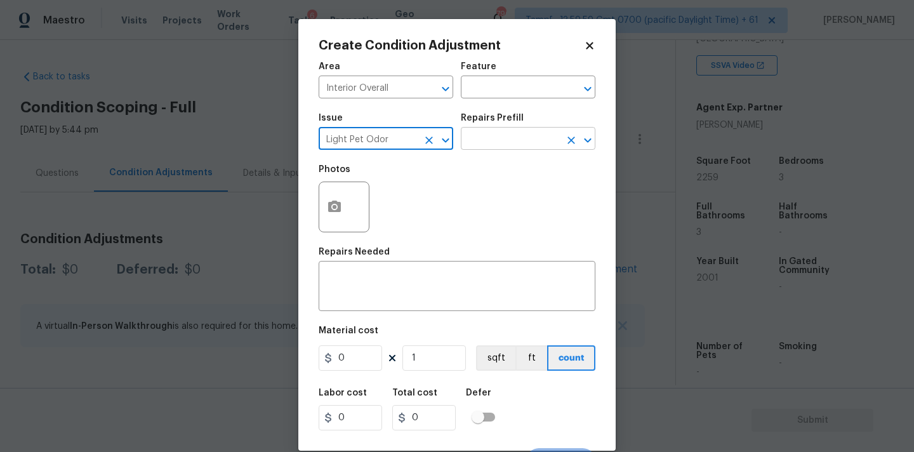
type input "Light Pet Odor"
click at [497, 145] on input "text" at bounding box center [510, 140] width 99 height 20
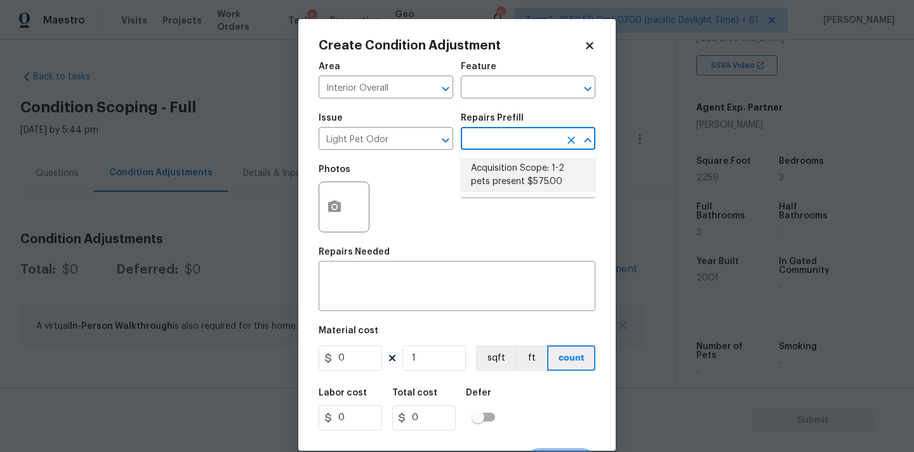
click at [500, 174] on li "Acquisition Scope: 1-2 pets present $575.00" at bounding box center [528, 175] width 135 height 34
type textarea "Acquisition Scope: 1-2 pets present"
type input "575"
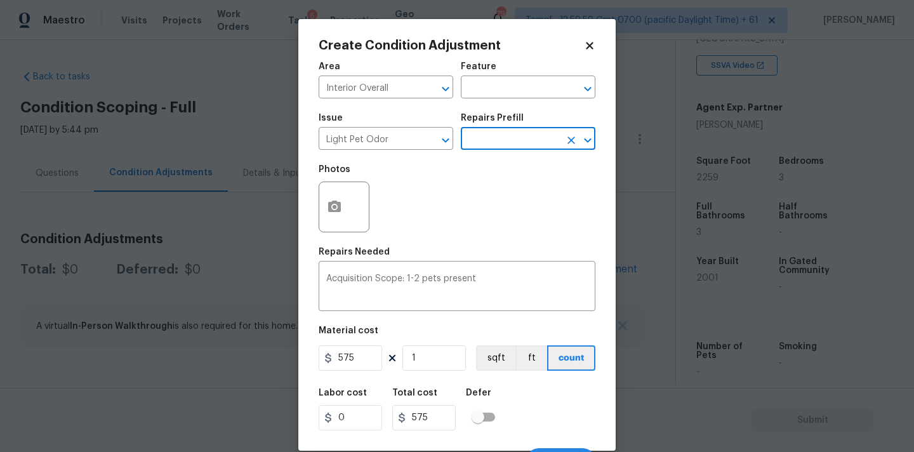
scroll to position [22, 0]
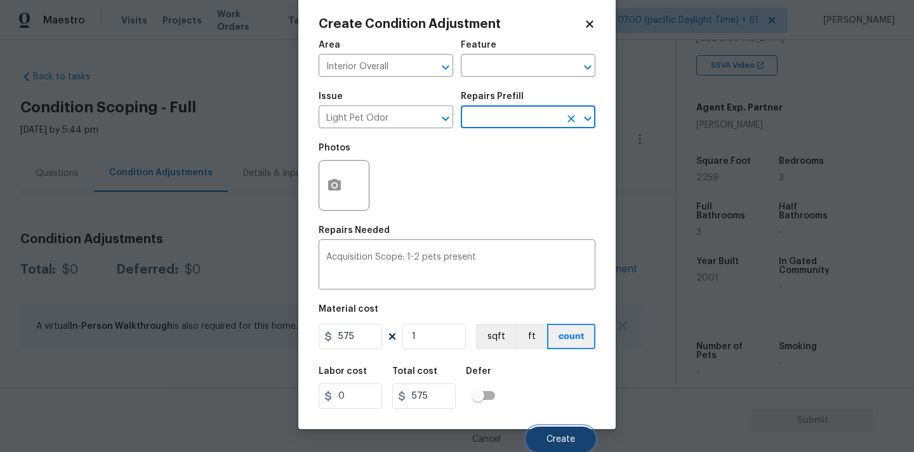
click at [557, 438] on span "Create" at bounding box center [560, 440] width 29 height 10
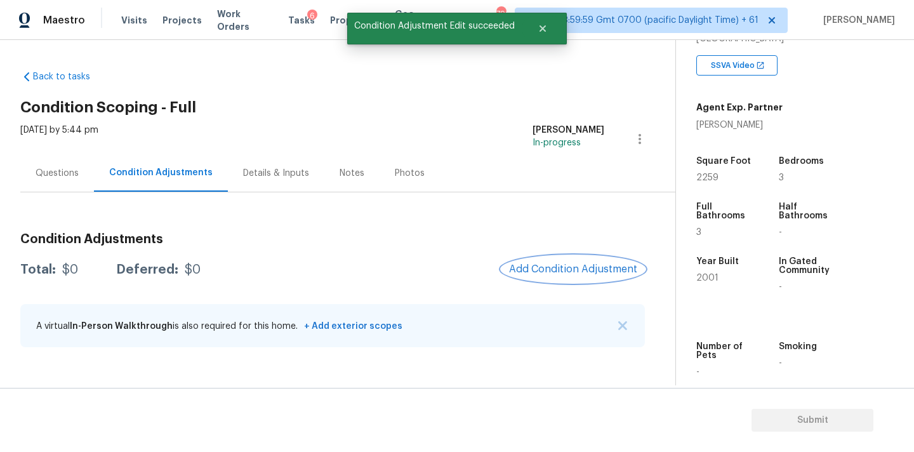
scroll to position [0, 0]
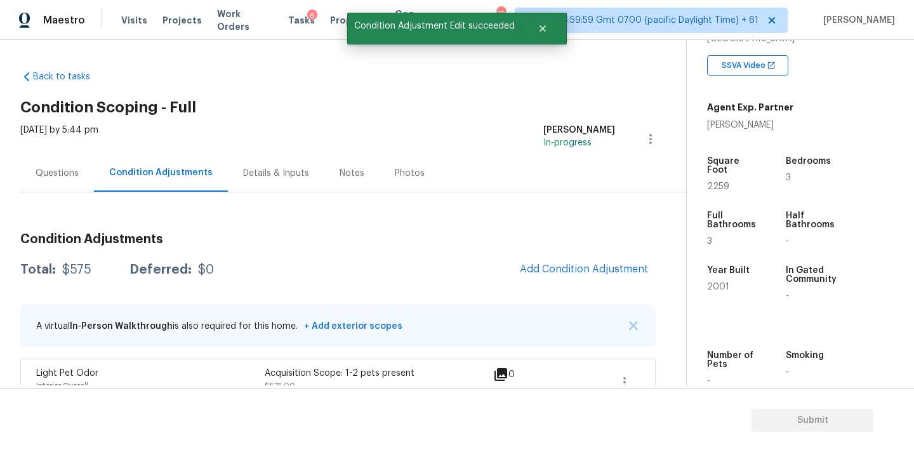
click at [65, 171] on div "Questions" at bounding box center [57, 173] width 43 height 13
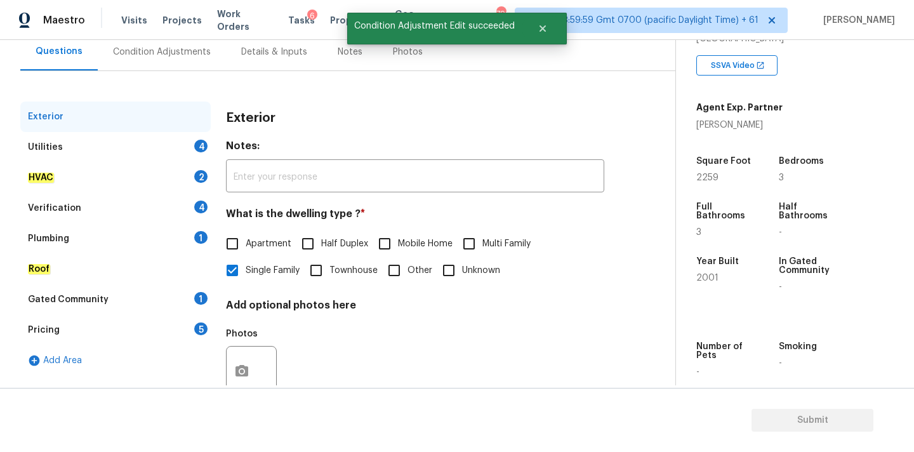
scroll to position [130, 0]
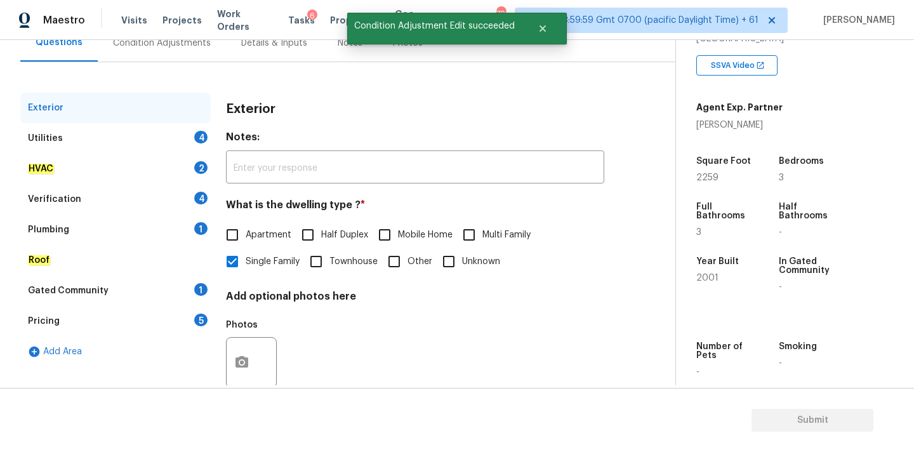
click at [95, 138] on div "Utilities 4" at bounding box center [115, 138] width 190 height 30
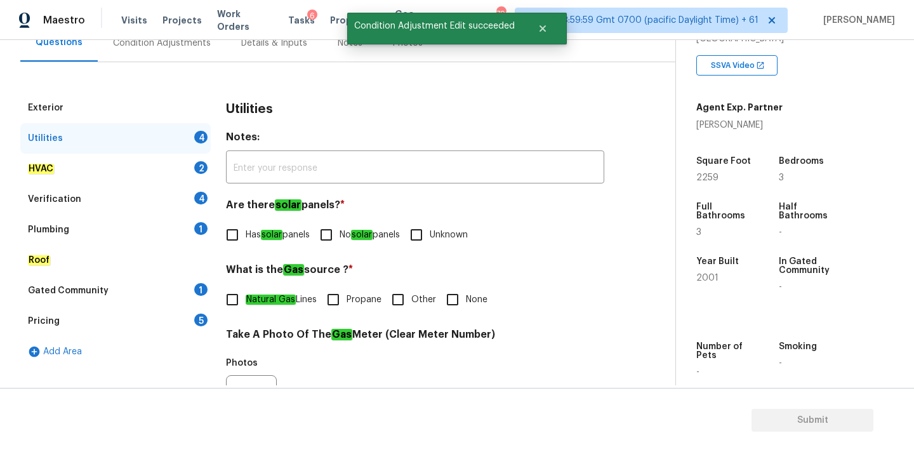
click at [243, 227] on input "Has solar panels" at bounding box center [232, 234] width 27 height 27
checkbox input "true"
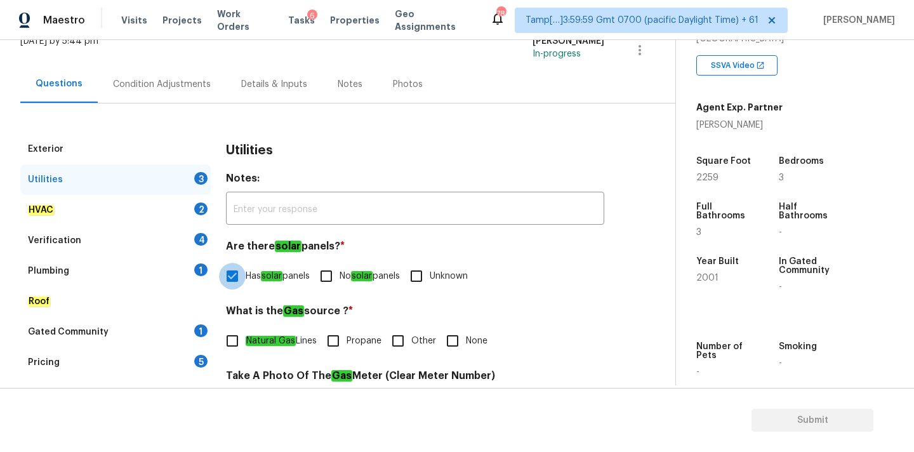
click at [200, 84] on div "Condition Adjustments" at bounding box center [162, 84] width 98 height 13
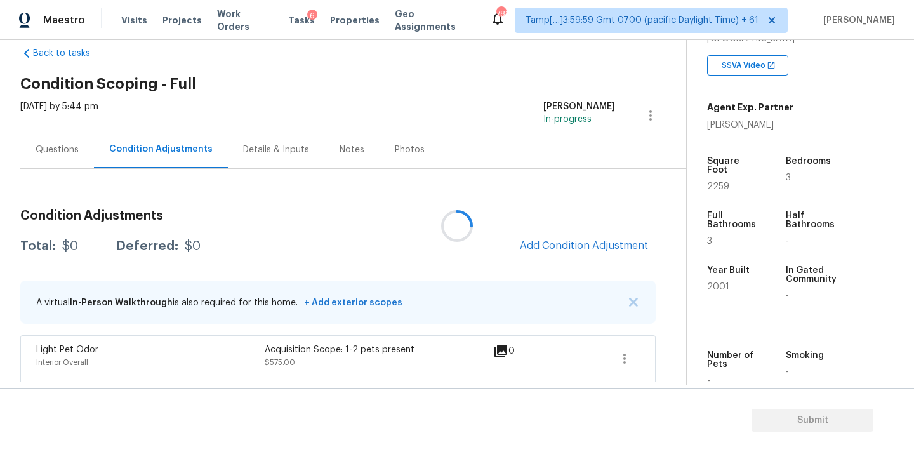
scroll to position [24, 0]
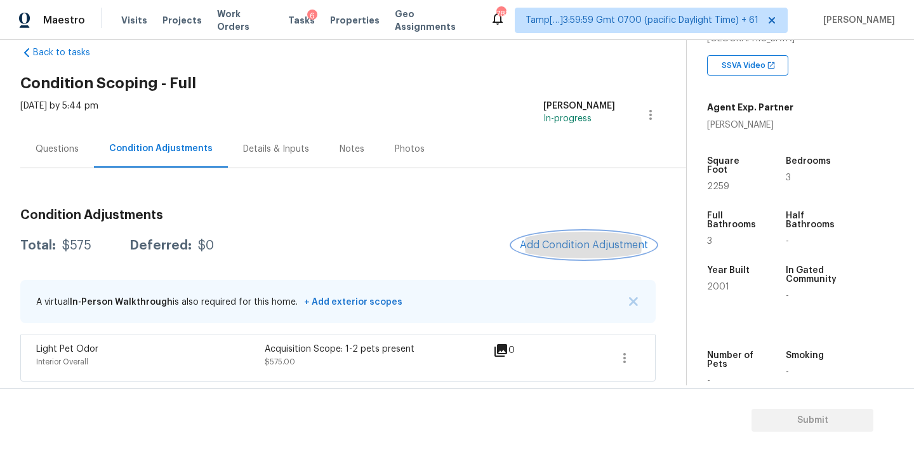
click at [553, 246] on span "Add Condition Adjustment" at bounding box center [584, 244] width 128 height 11
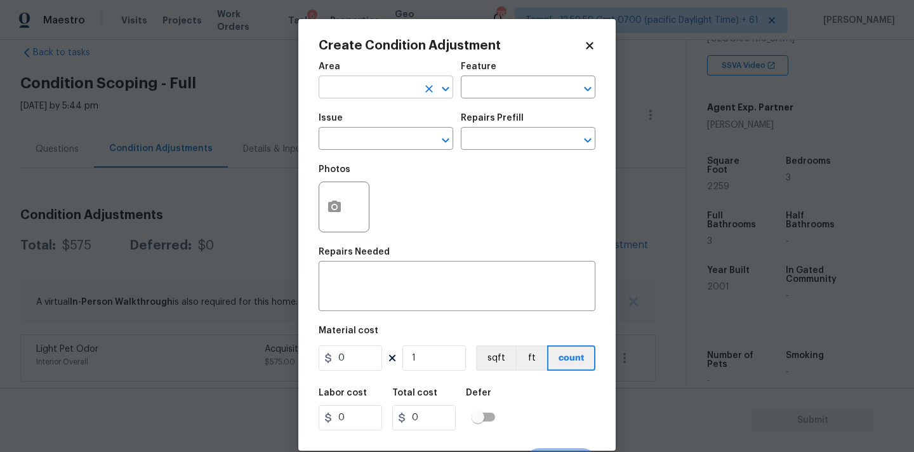
click at [377, 91] on input "text" at bounding box center [368, 89] width 99 height 20
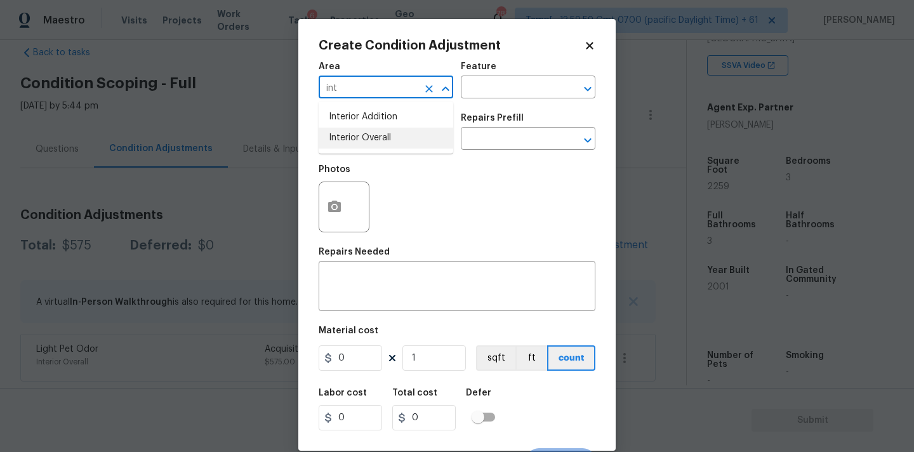
click at [379, 131] on li "Interior Overall" at bounding box center [386, 138] width 135 height 21
type input "Interior Overall"
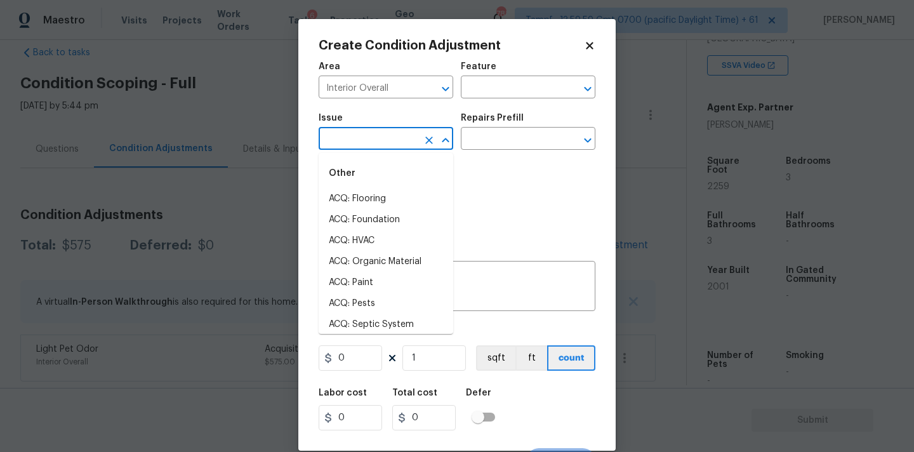
click at [379, 143] on input "text" at bounding box center [368, 140] width 99 height 20
click at [376, 197] on li "Light Pet Odor" at bounding box center [386, 198] width 135 height 21
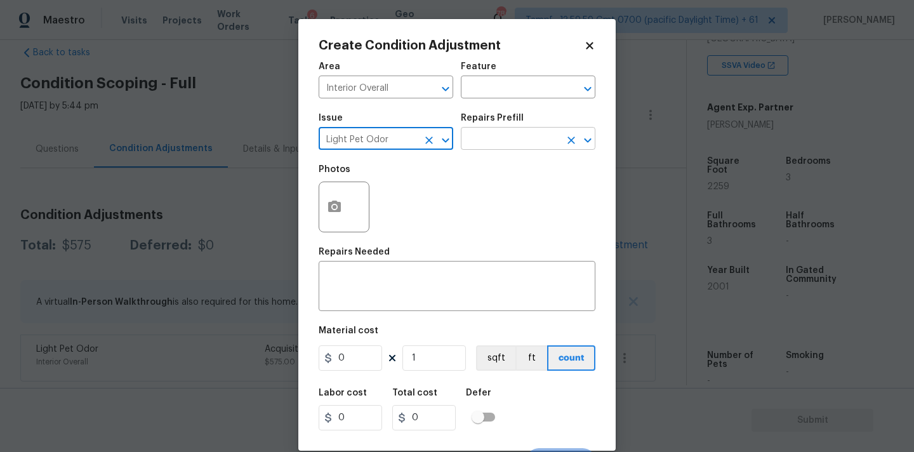
type input "Light Pet Odor"
click at [515, 145] on input "text" at bounding box center [510, 140] width 99 height 20
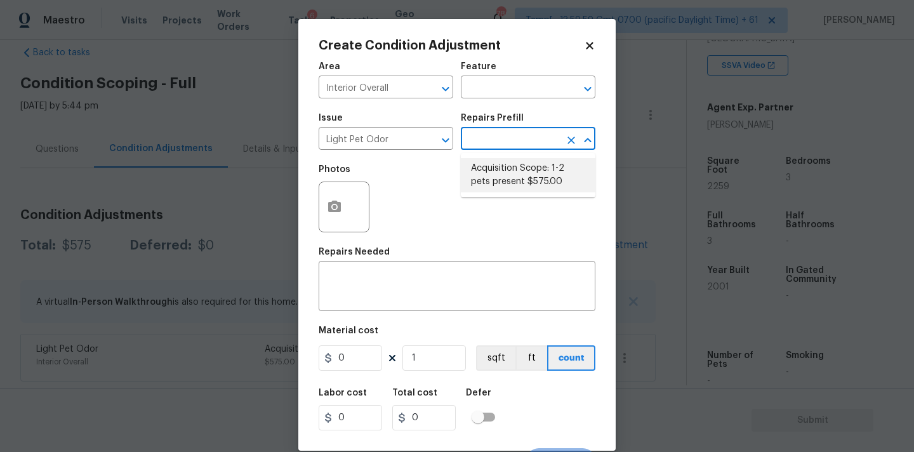
click at [515, 174] on li "Acquisition Scope: 1-2 pets present $575.00" at bounding box center [528, 175] width 135 height 34
type textarea "Acquisition Scope: 1-2 pets present"
type input "575"
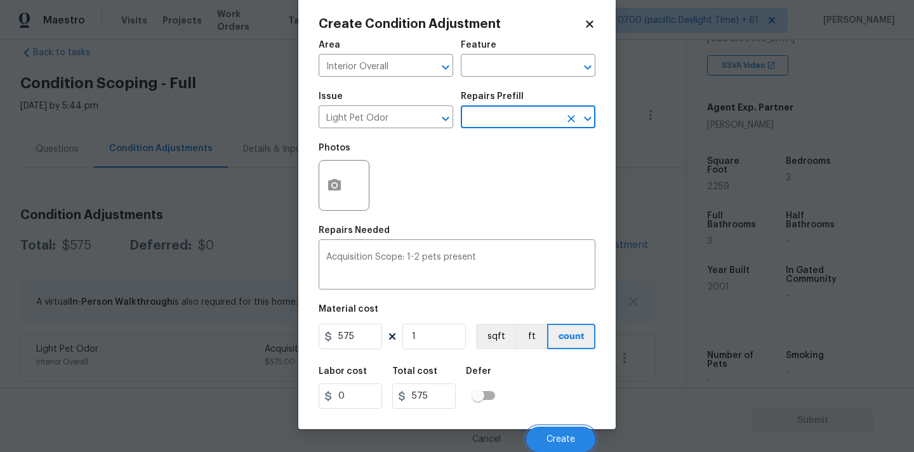
click at [556, 440] on span "Create" at bounding box center [560, 440] width 29 height 10
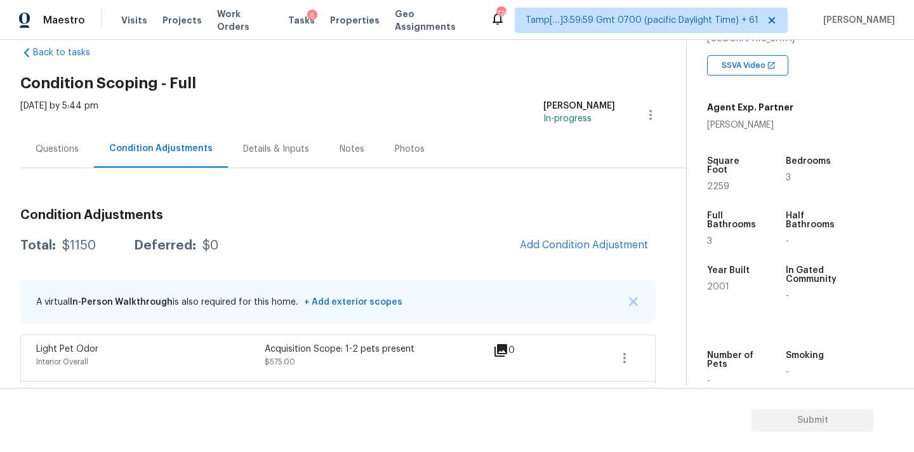
scroll to position [70, 0]
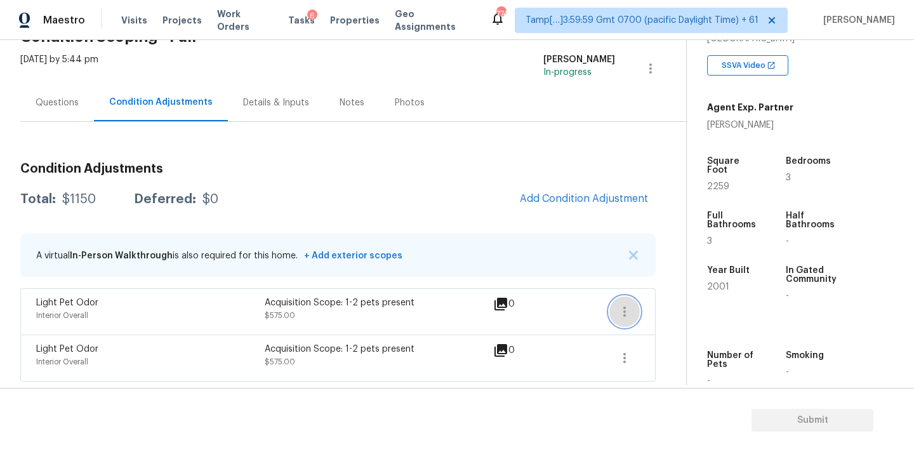
click at [625, 313] on icon "button" at bounding box center [624, 311] width 15 height 15
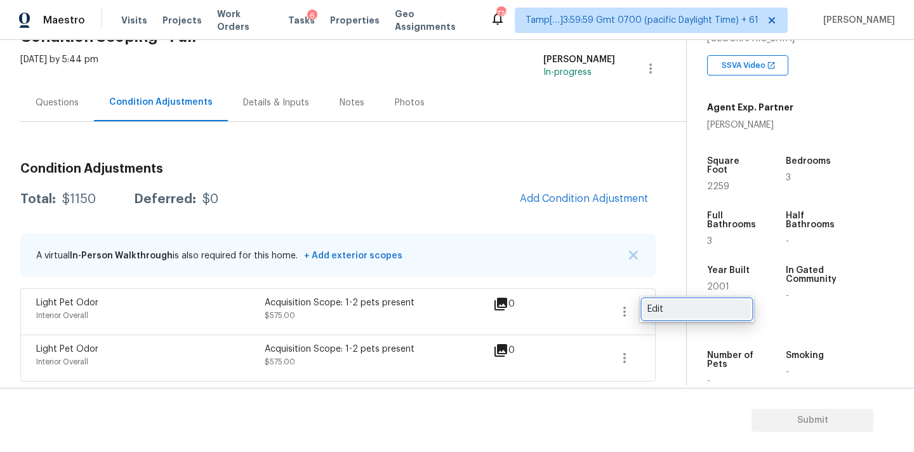
click at [655, 305] on div "Edit" at bounding box center [696, 309] width 99 height 13
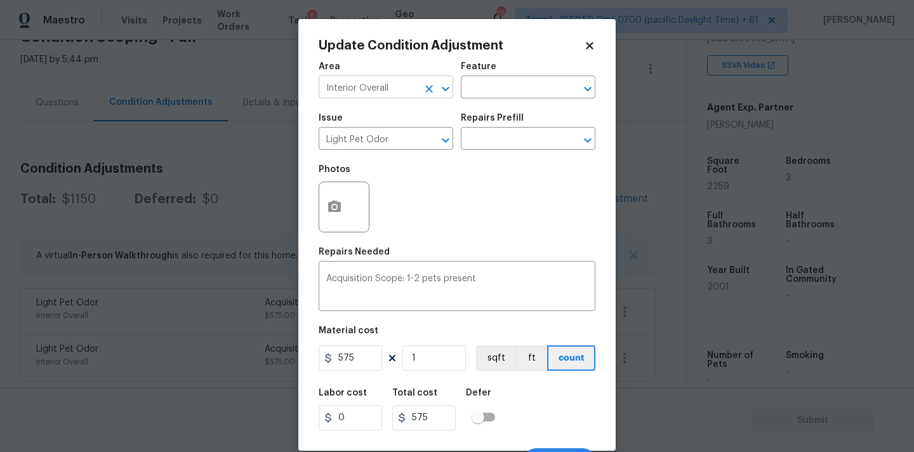
click at [356, 92] on input "Interior Overall" at bounding box center [368, 89] width 99 height 20
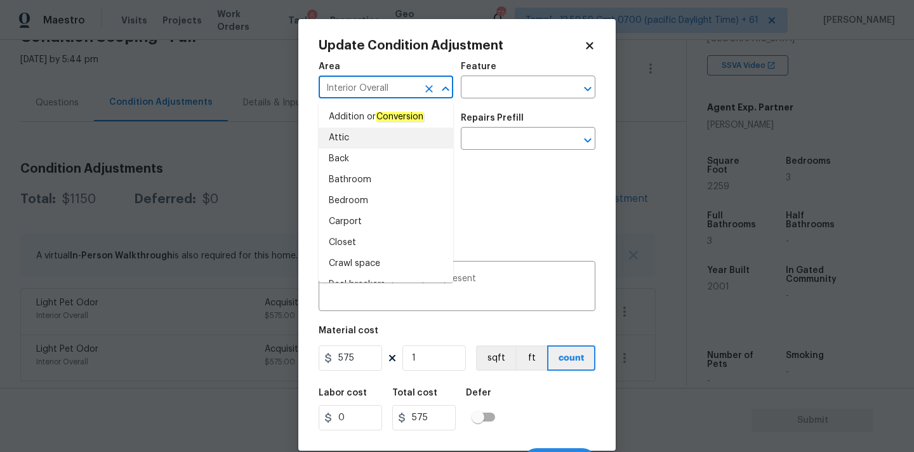
click at [497, 206] on div "Photos" at bounding box center [457, 198] width 277 height 82
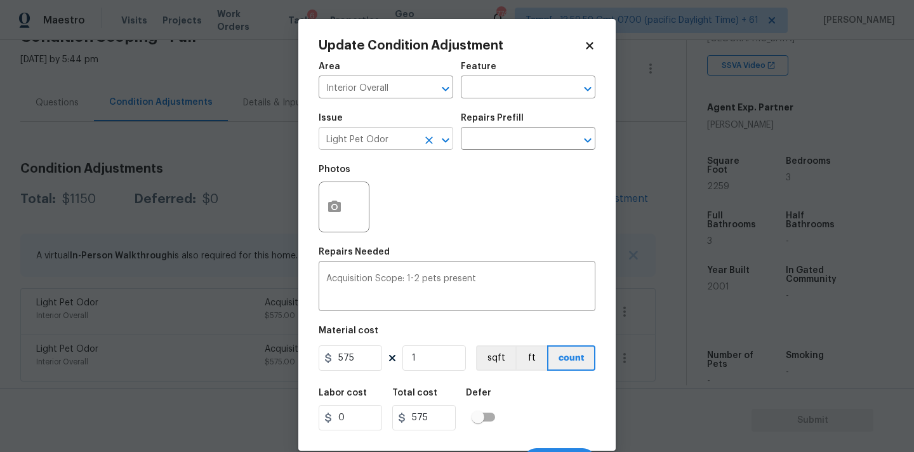
click at [372, 141] on input "Light Pet Odor" at bounding box center [368, 140] width 99 height 20
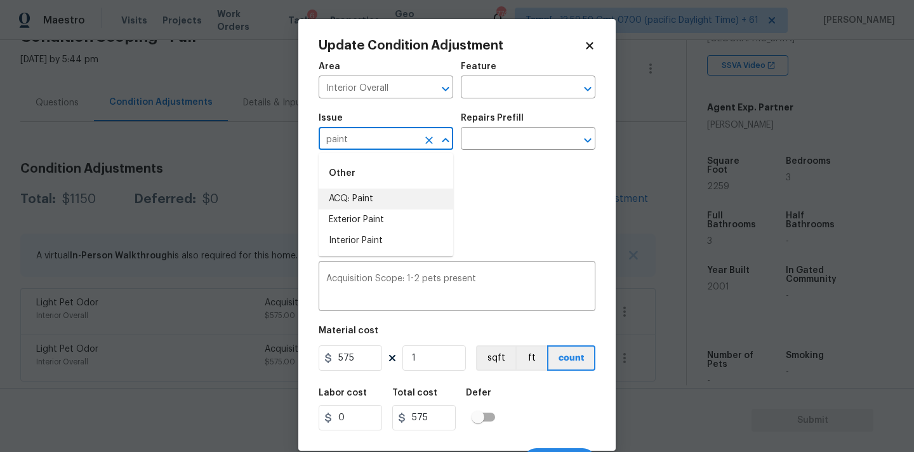
click at [373, 193] on li "ACQ: Paint" at bounding box center [386, 198] width 135 height 21
type input "ACQ: Paint"
click at [522, 143] on input "text" at bounding box center [510, 140] width 99 height 20
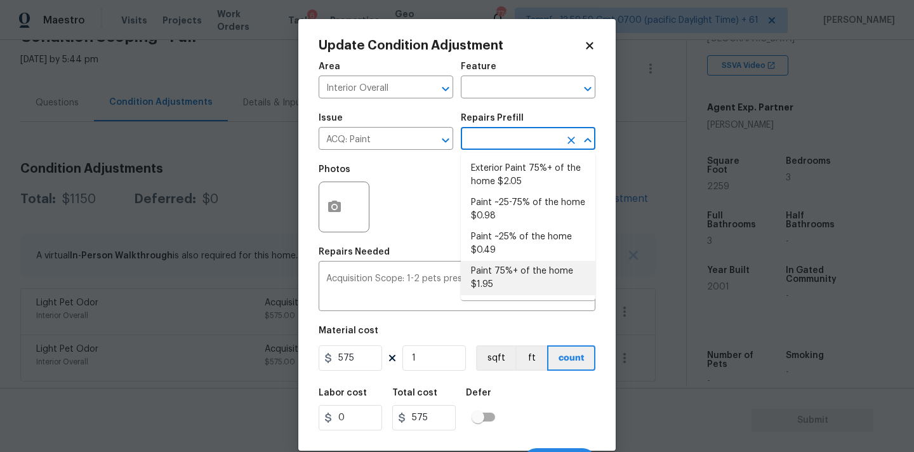
click at [509, 274] on li "Paint 75%+ of the home $1.95" at bounding box center [528, 278] width 135 height 34
type input "Acquisition"
type textarea "Acquisition Scope: 75%+ of the home will likely require interior paint"
type input "1.95"
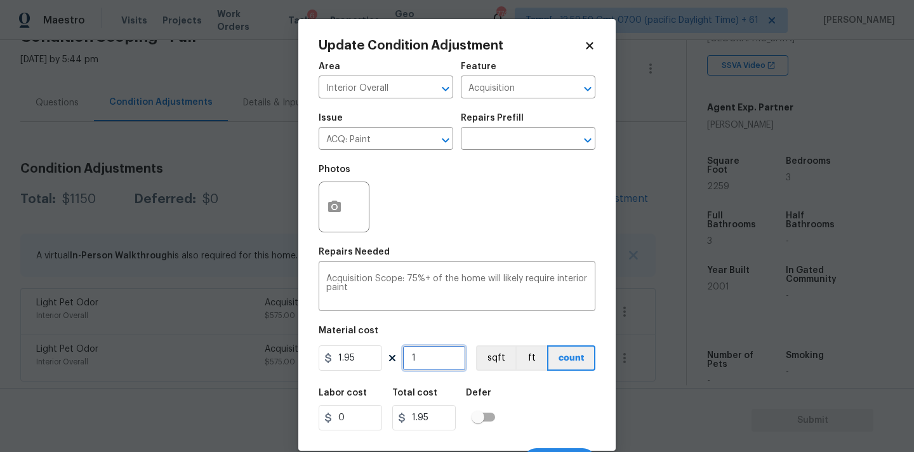
click at [444, 358] on input "1" at bounding box center [433, 357] width 63 height 25
type input "2"
type input "3.9"
type input "22"
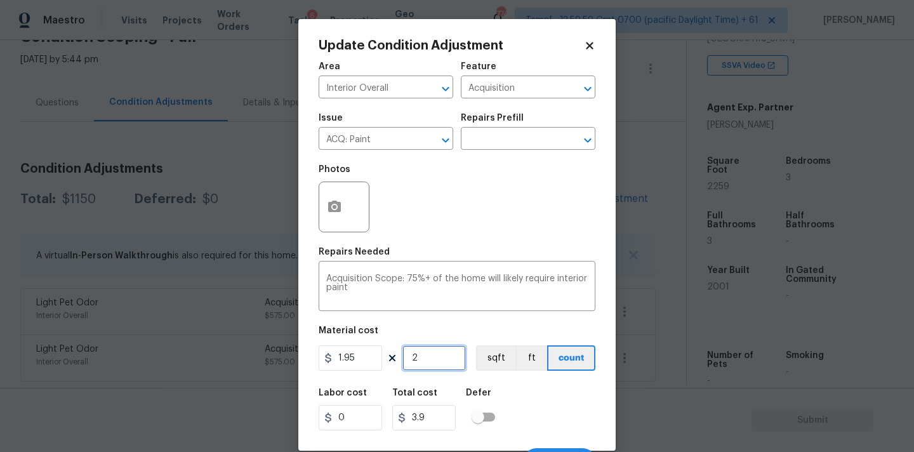
type input "42.9"
type input "225"
type input "438.75"
type input "2259"
type input "4405.05"
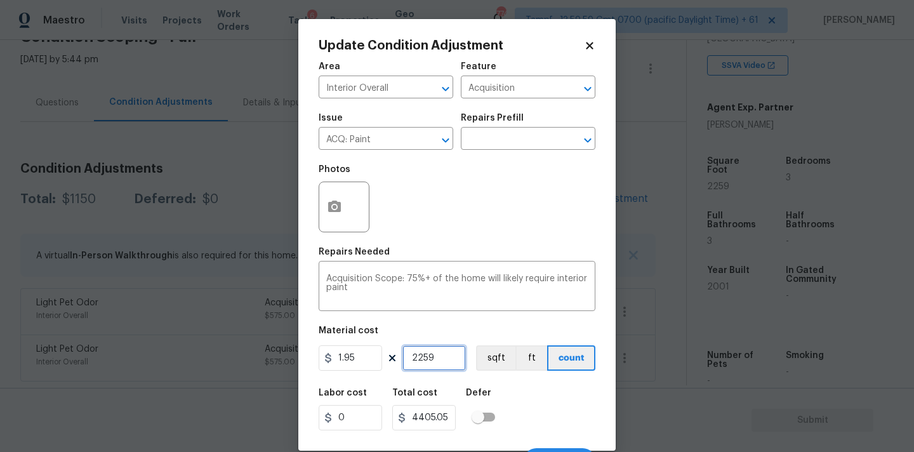
type input "2259"
click at [342, 205] on button "button" at bounding box center [334, 206] width 30 height 49
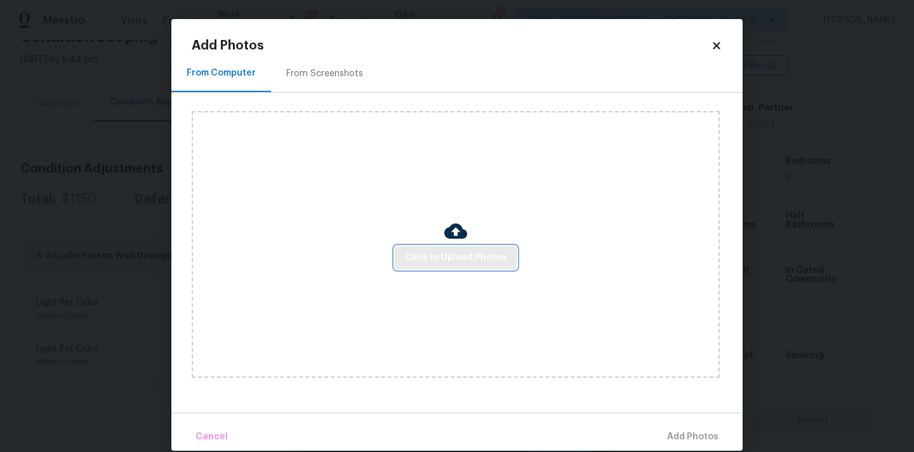
click at [443, 256] on span "Click to Upload Photos" at bounding box center [456, 258] width 102 height 16
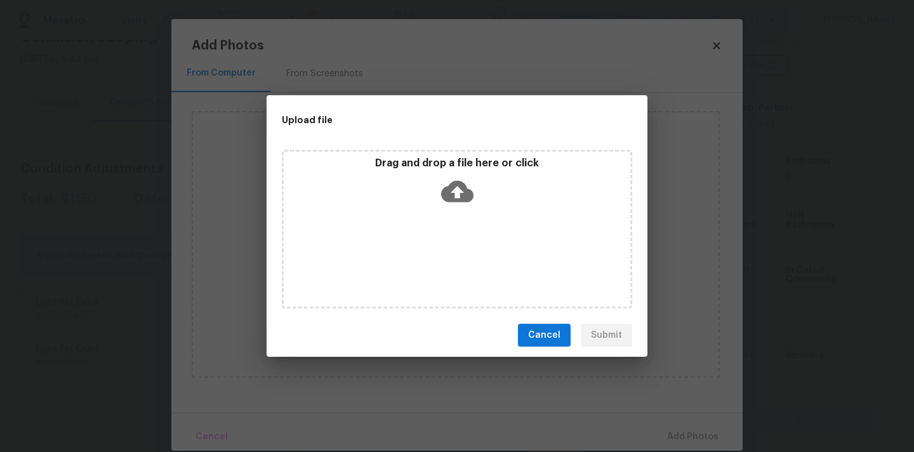
click at [447, 180] on icon at bounding box center [457, 191] width 32 height 32
